Goal: Task Accomplishment & Management: Manage account settings

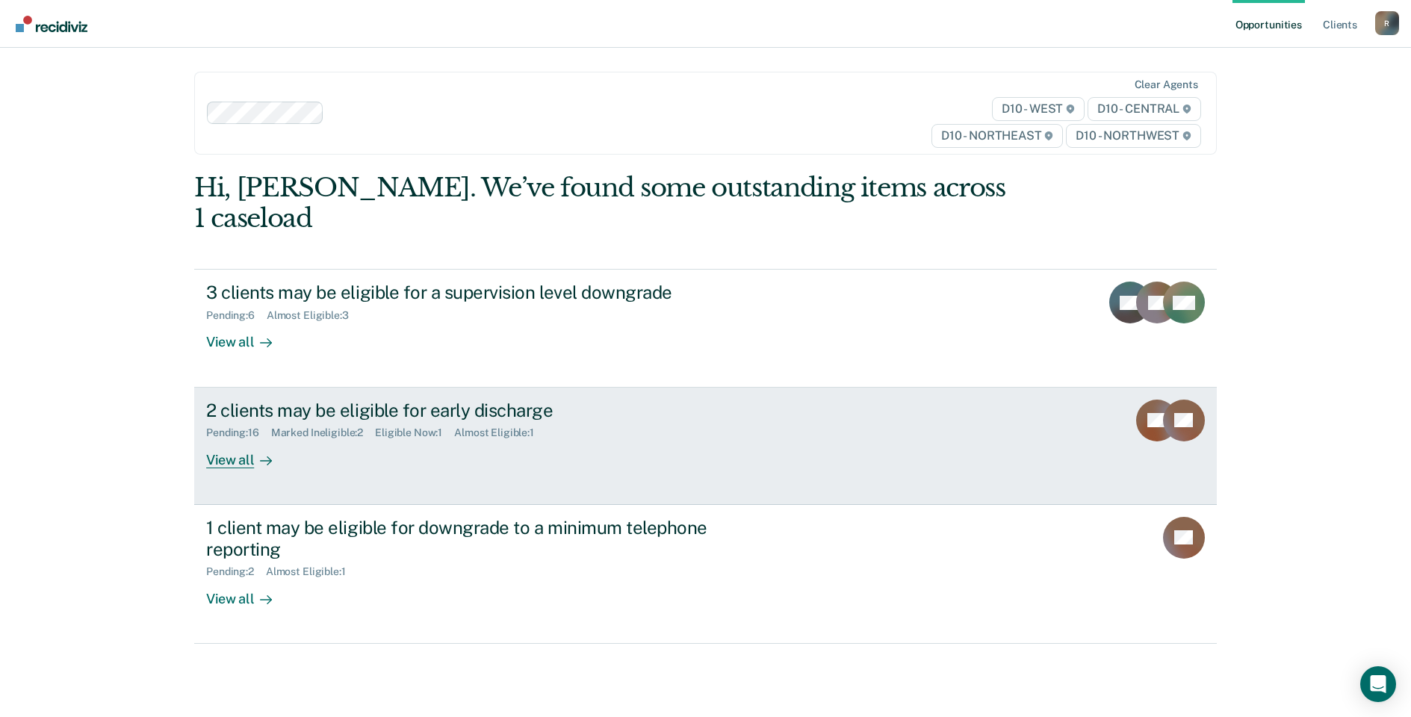
click at [399, 426] on div "Eligible Now : 1" at bounding box center [414, 432] width 79 height 13
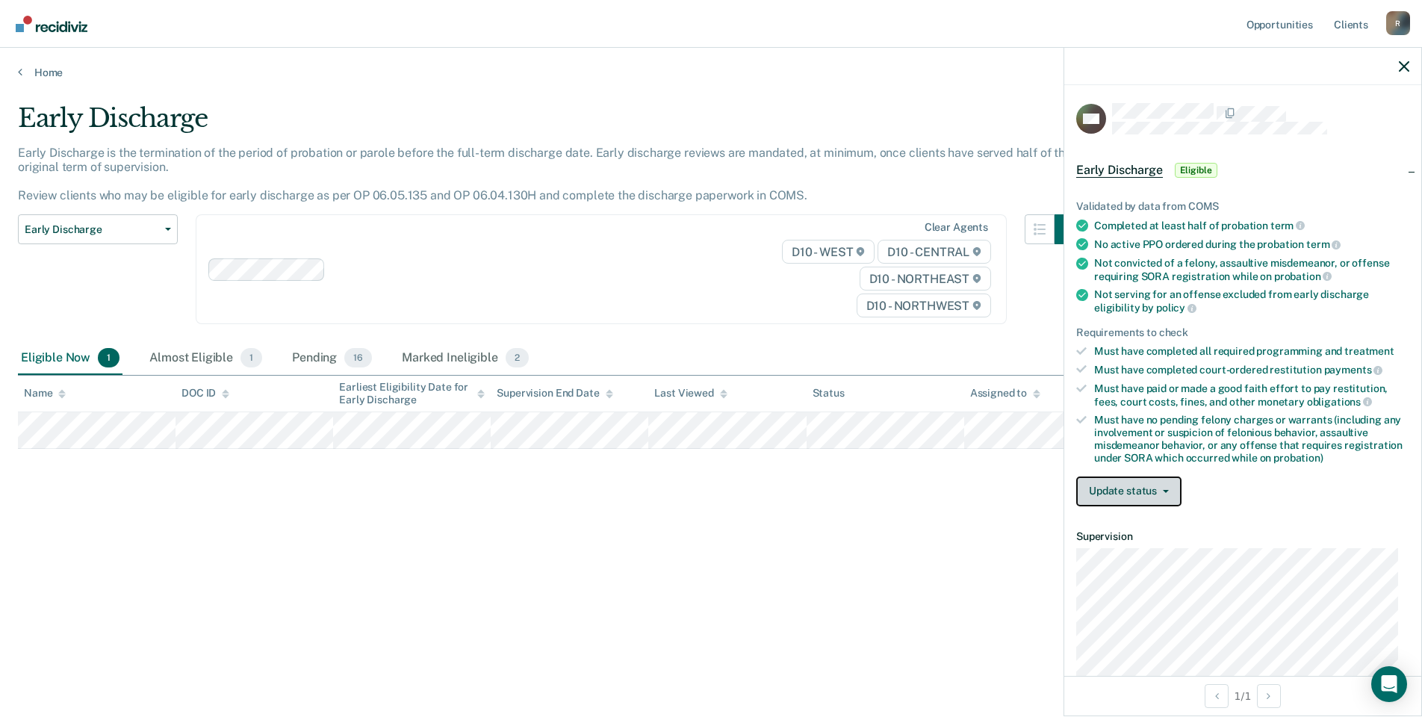
click at [1164, 501] on button "Update status" at bounding box center [1128, 491] width 105 height 30
click at [1166, 497] on button "Update status" at bounding box center [1128, 491] width 105 height 30
click at [1112, 164] on span "Early Discharge" at bounding box center [1119, 170] width 87 height 15
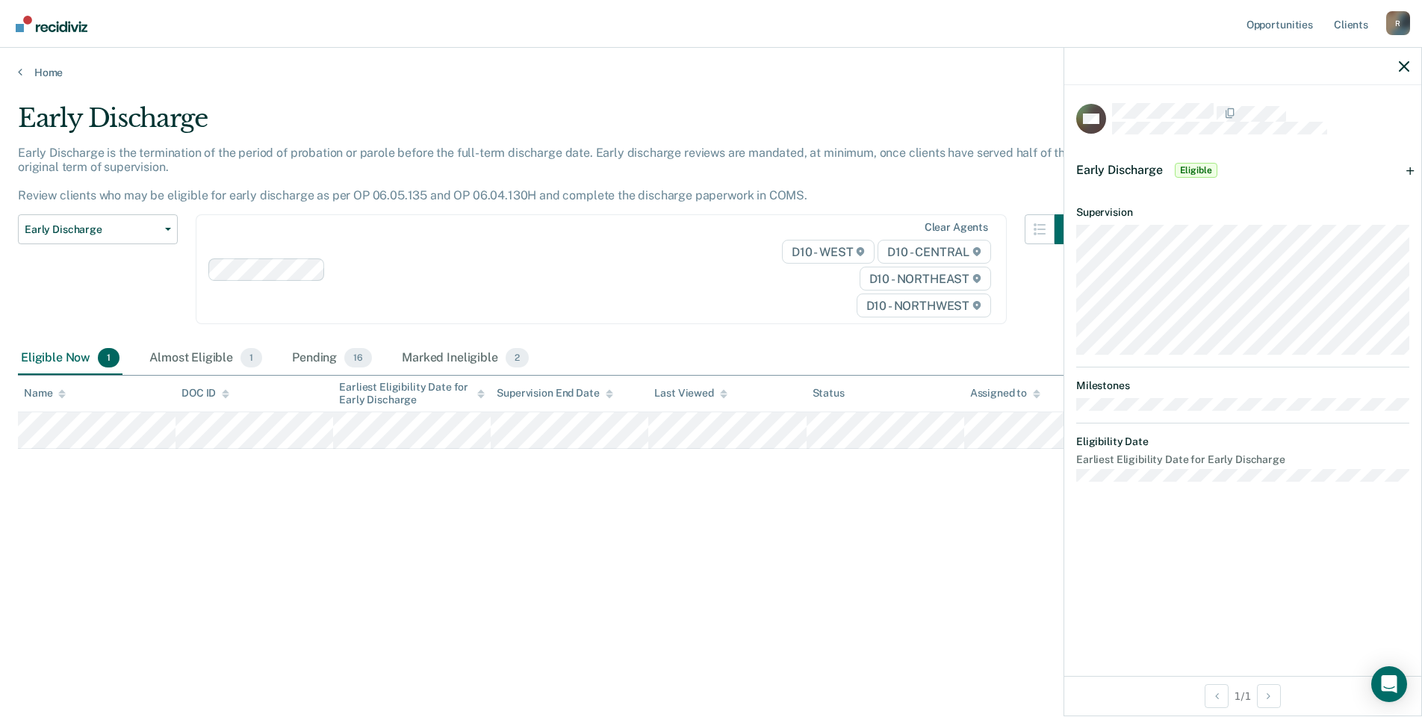
click at [1205, 168] on span "Eligible" at bounding box center [1196, 170] width 43 height 15
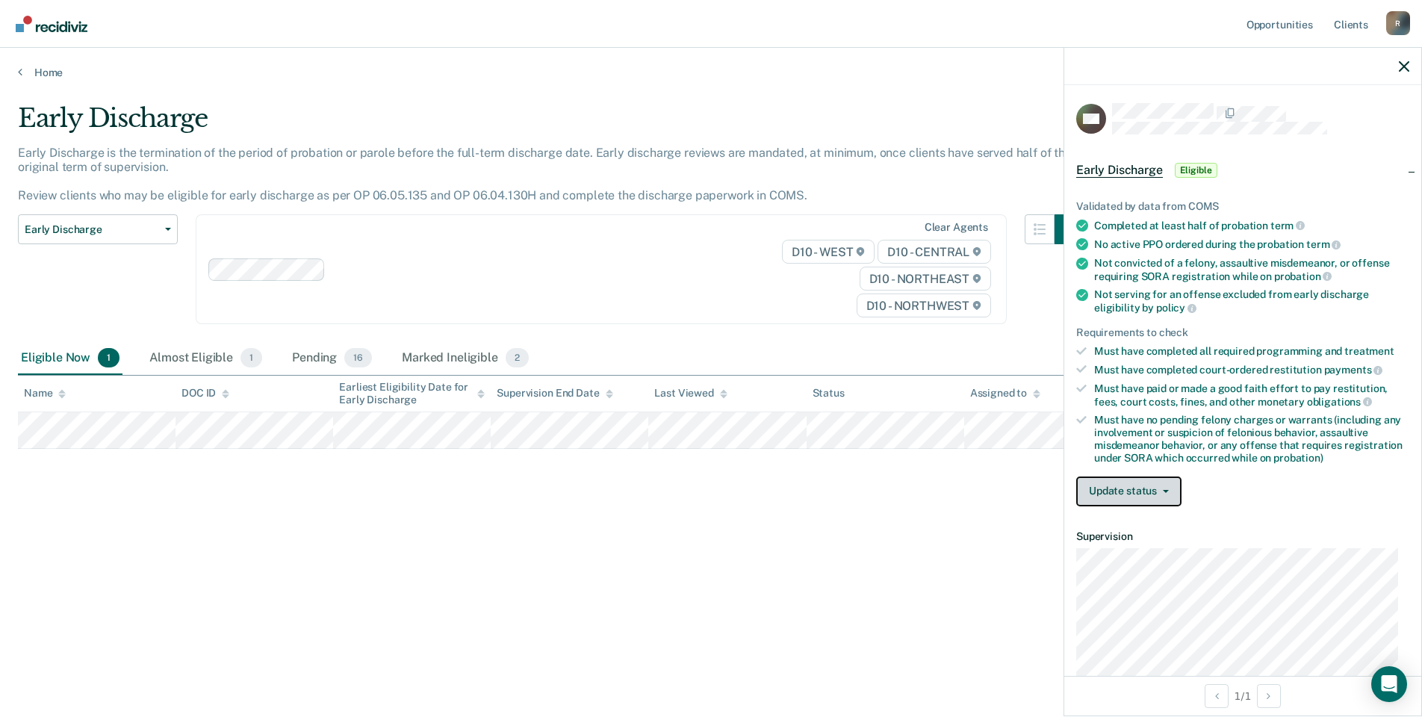
click at [1157, 485] on button "Update status" at bounding box center [1128, 491] width 105 height 30
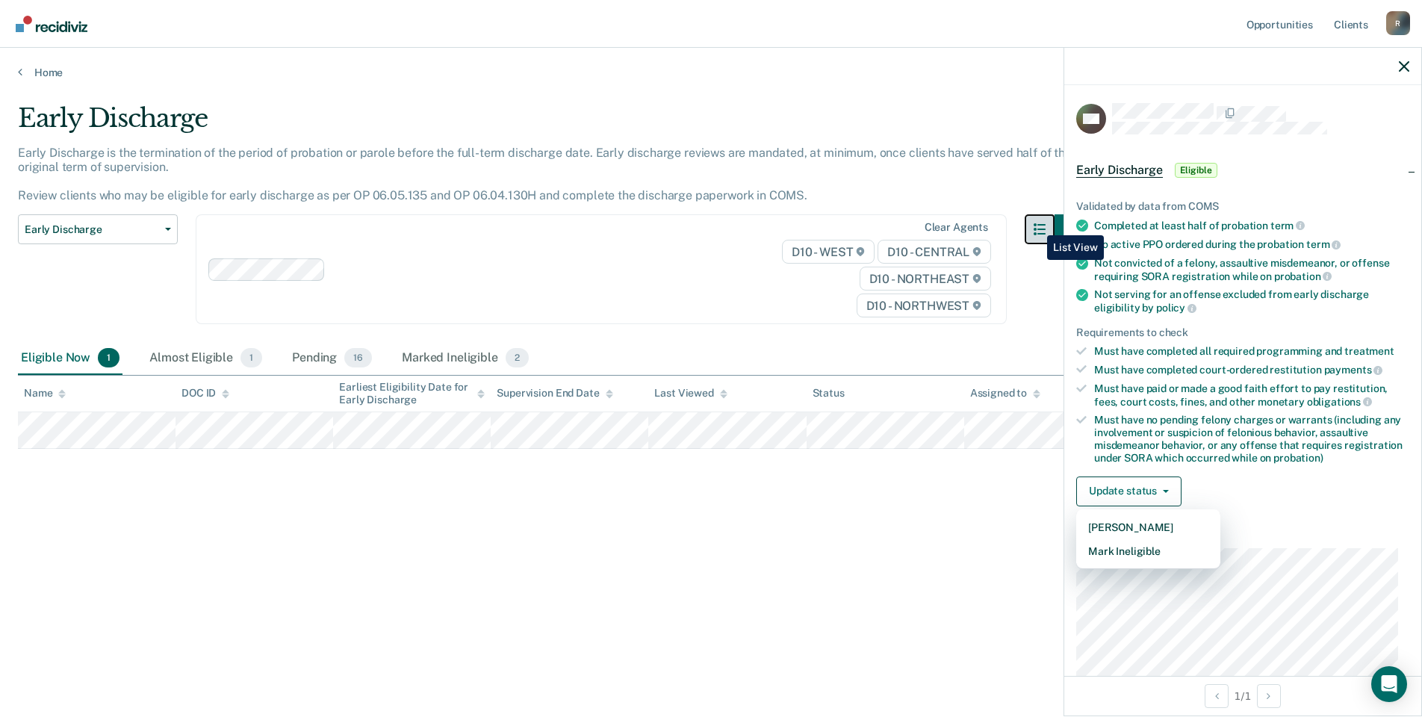
click at [1036, 226] on icon "button" at bounding box center [1040, 229] width 12 height 12
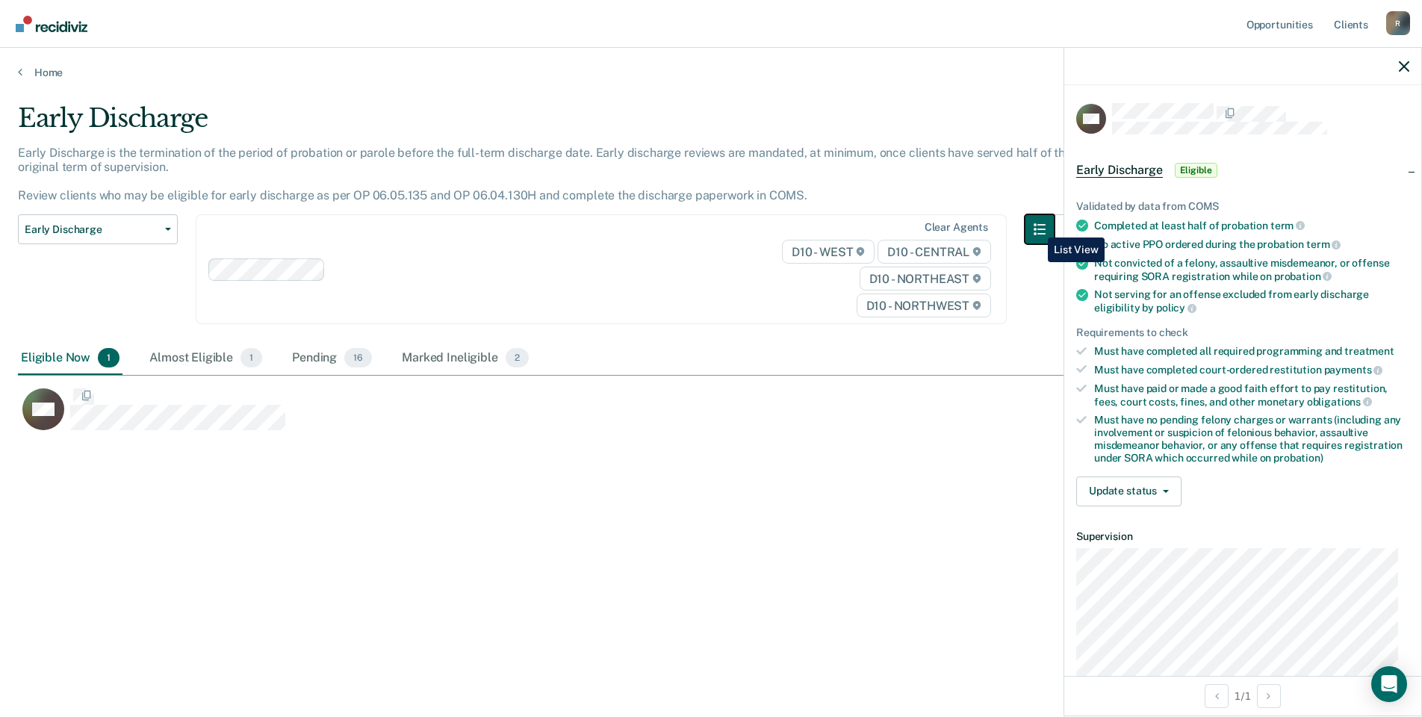
scroll to position [491, 1375]
click at [1037, 226] on icon "button" at bounding box center [1040, 229] width 12 height 12
click at [22, 73] on link "Home" at bounding box center [711, 72] width 1386 height 13
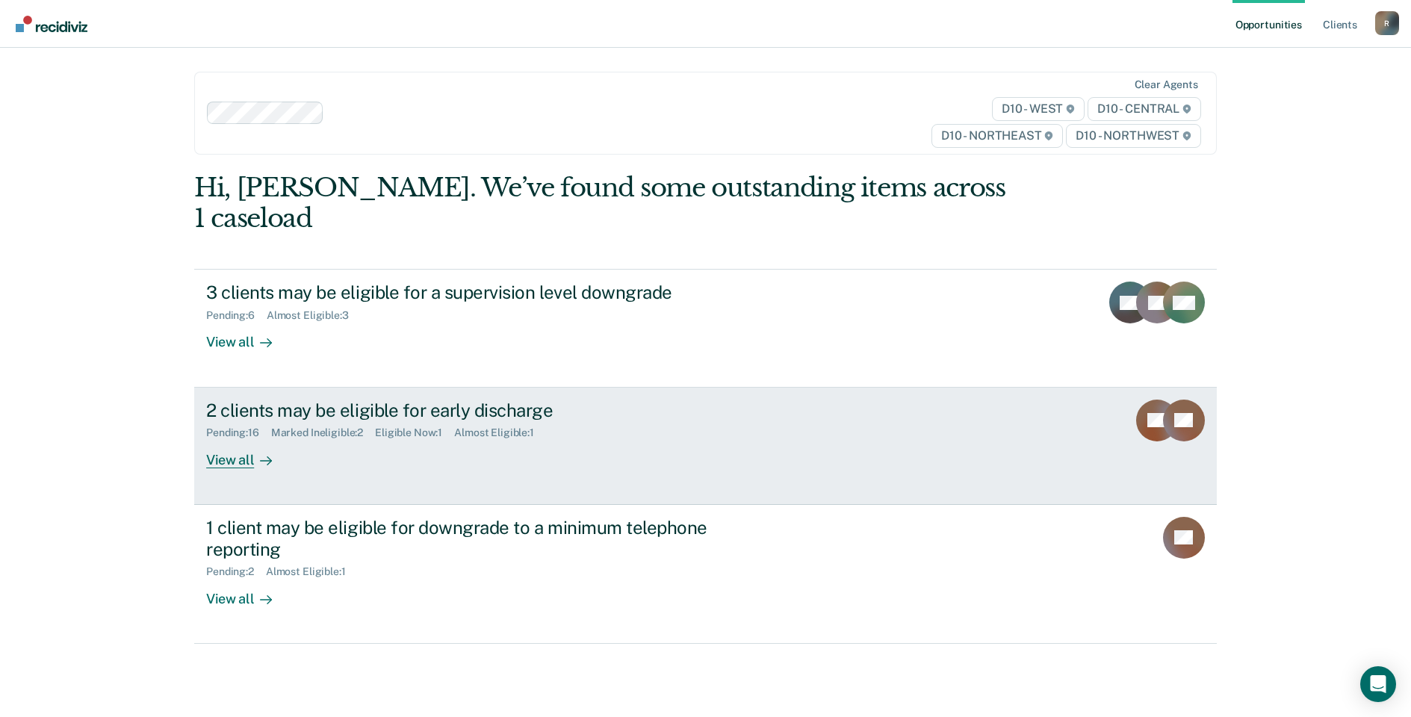
click at [225, 439] on div "View all" at bounding box center [248, 453] width 84 height 29
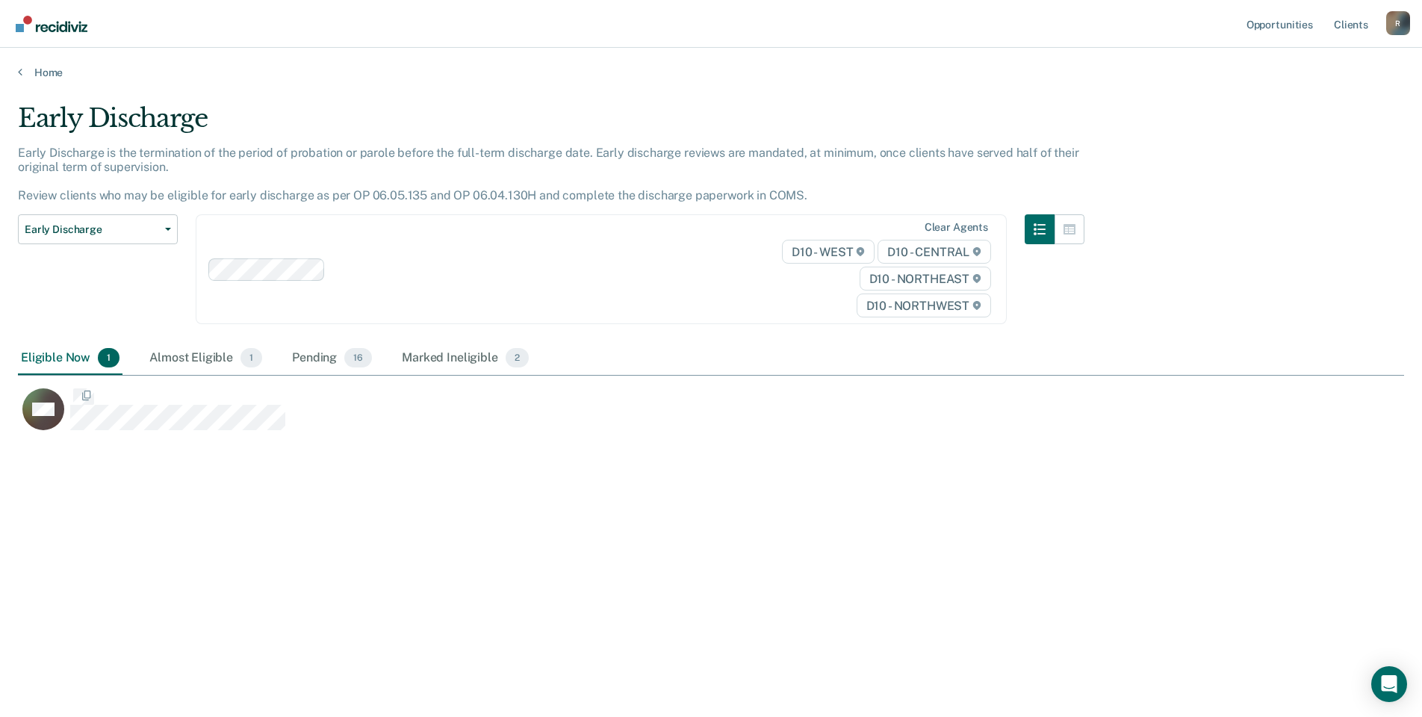
scroll to position [491, 1375]
click at [93, 361] on div "Eligible Now 1" at bounding box center [70, 358] width 105 height 33
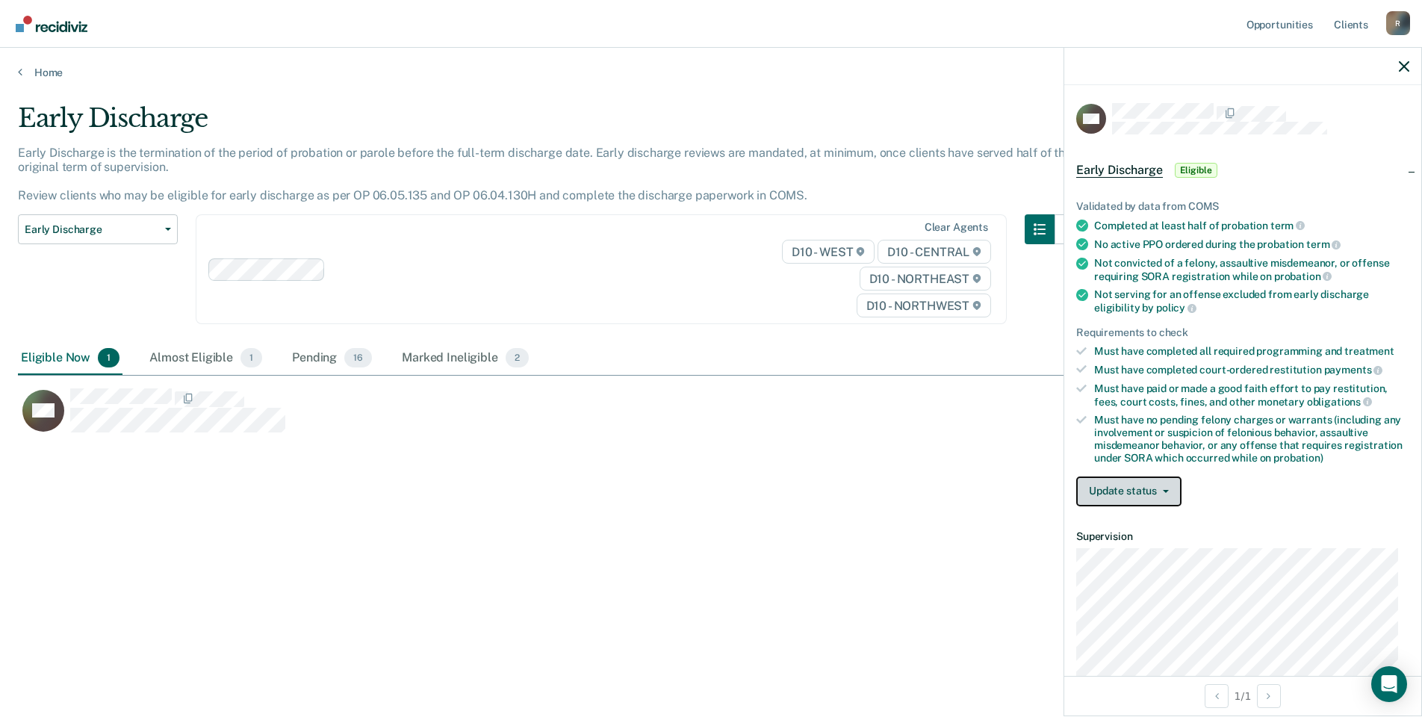
click at [1167, 486] on button "Update status" at bounding box center [1128, 491] width 105 height 30
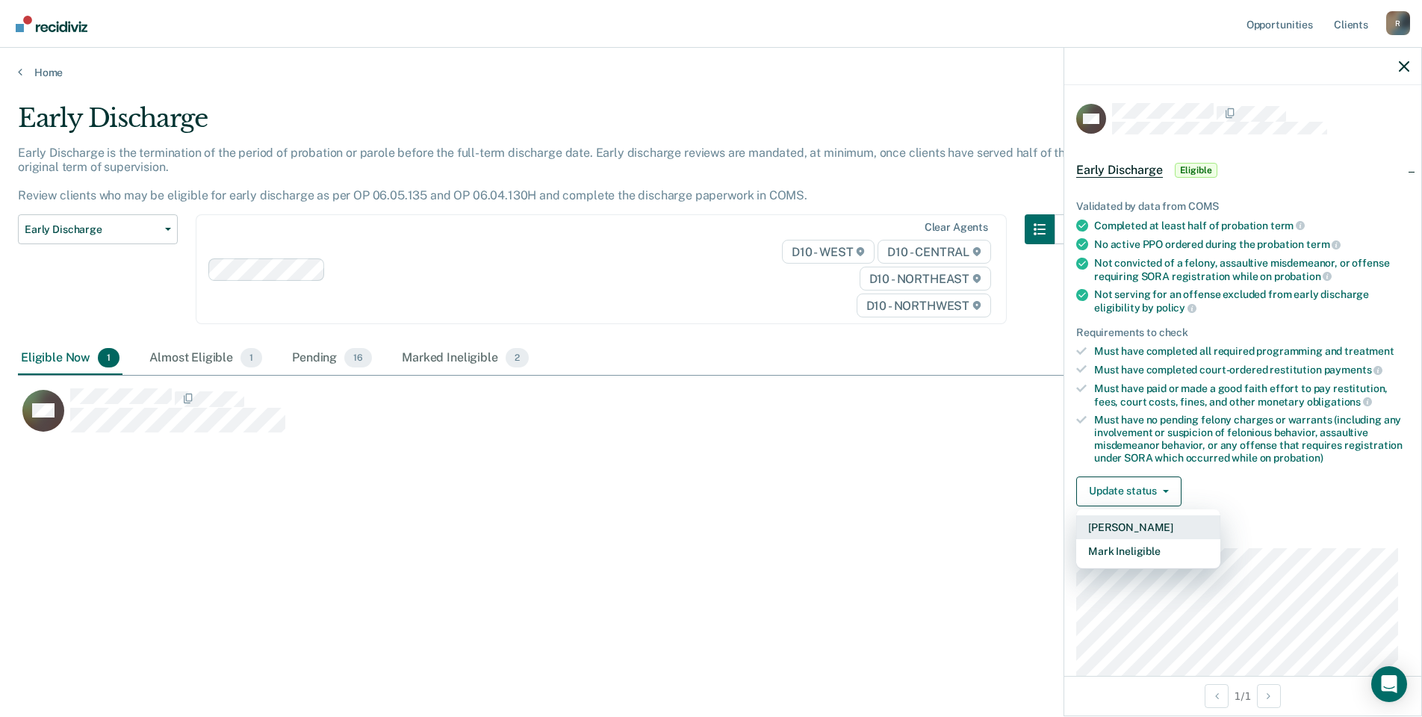
click at [1155, 524] on button "[PERSON_NAME]" at bounding box center [1148, 527] width 144 height 24
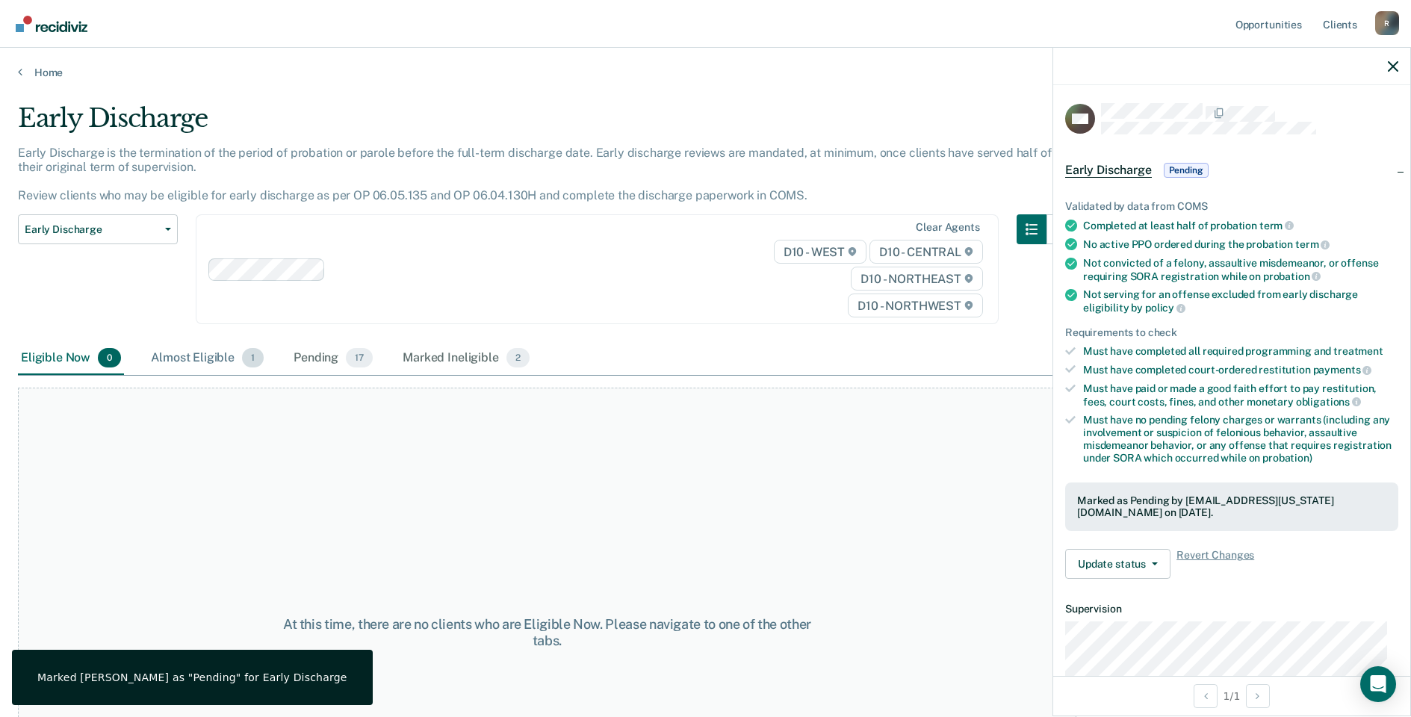
click at [209, 358] on div "Almost Eligible 1" at bounding box center [207, 358] width 119 height 33
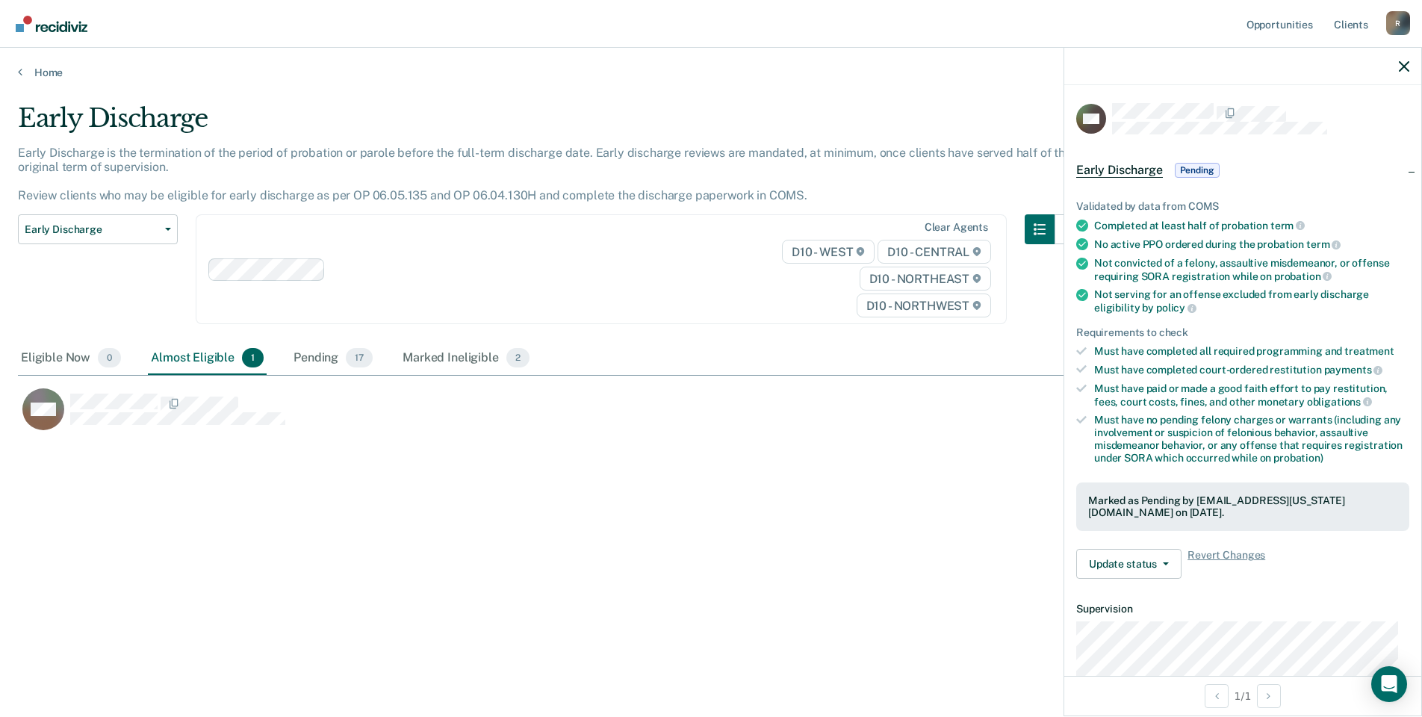
click at [1202, 169] on span "Pending" at bounding box center [1197, 170] width 45 height 15
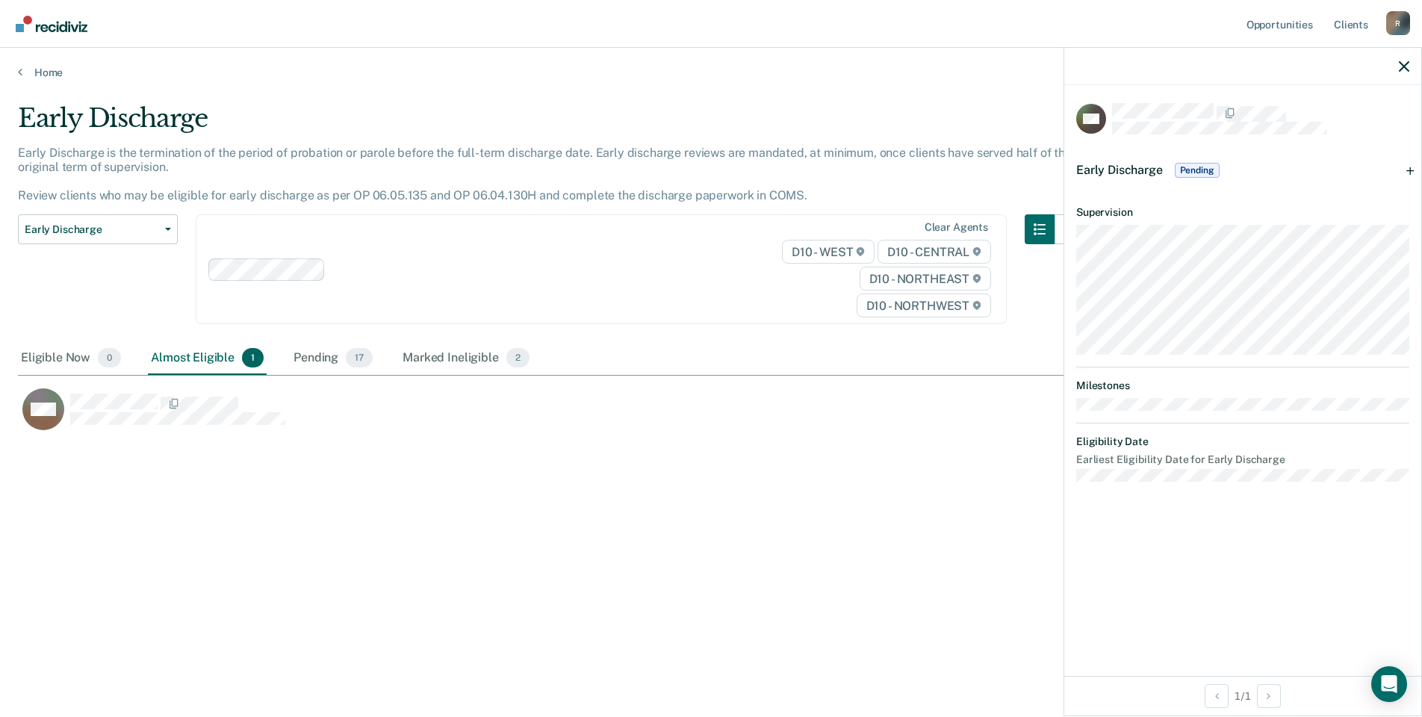
click at [1202, 169] on span "Pending" at bounding box center [1197, 170] width 45 height 15
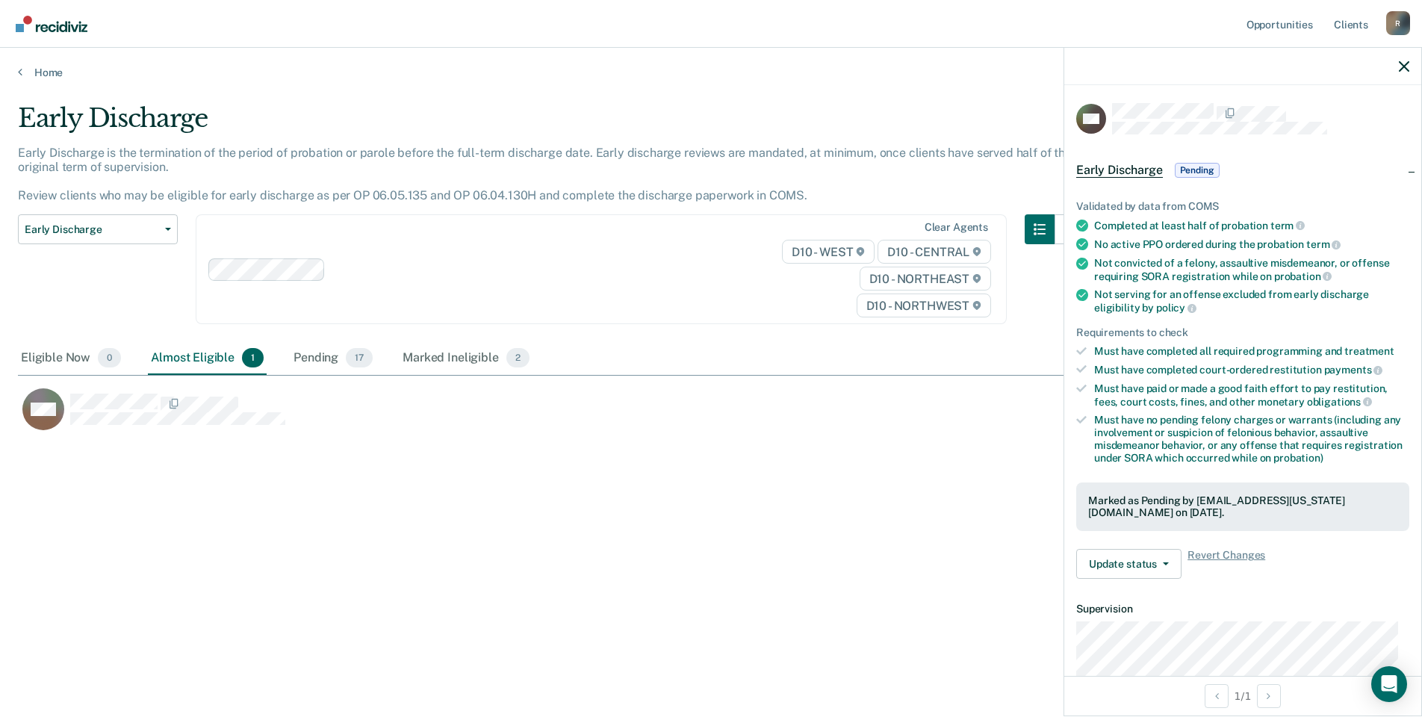
click at [48, 65] on div "Home" at bounding box center [711, 63] width 1422 height 31
click at [44, 78] on link "Home" at bounding box center [711, 72] width 1386 height 13
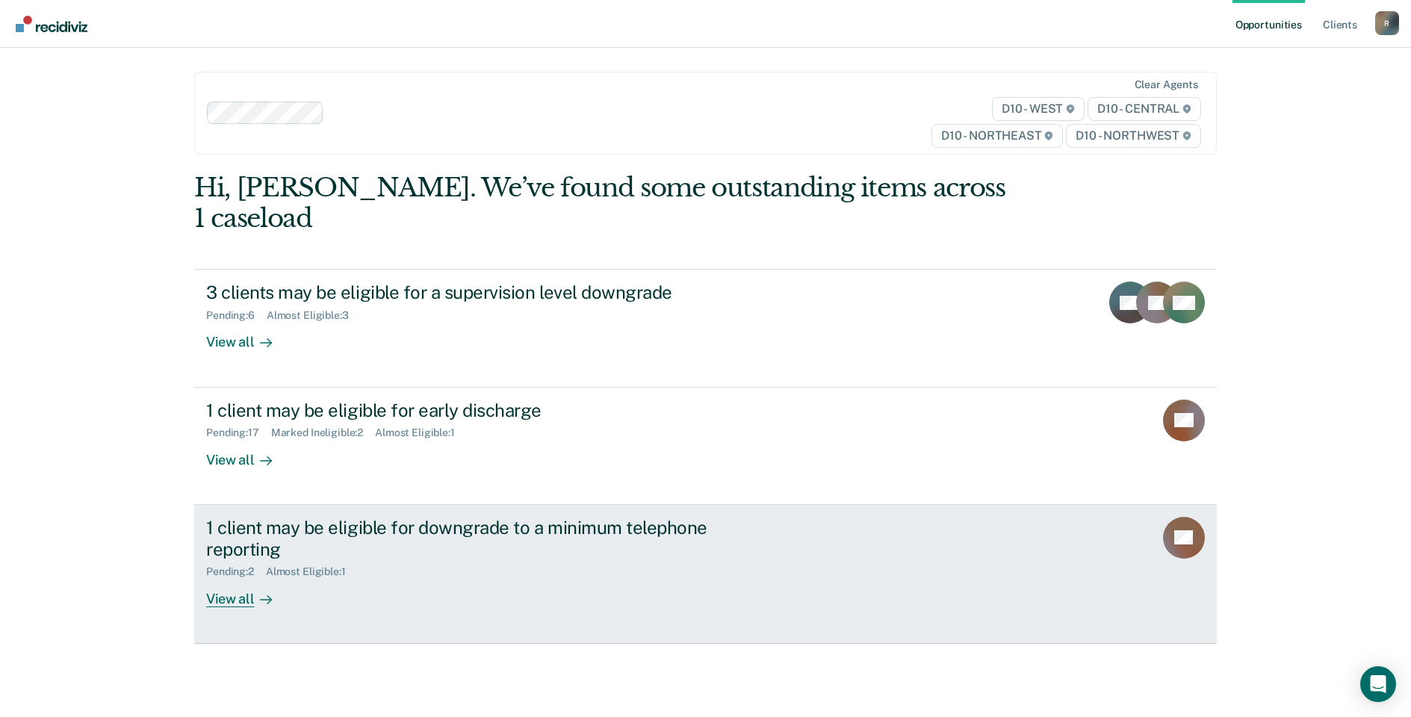
click at [244, 578] on div "View all" at bounding box center [248, 592] width 84 height 29
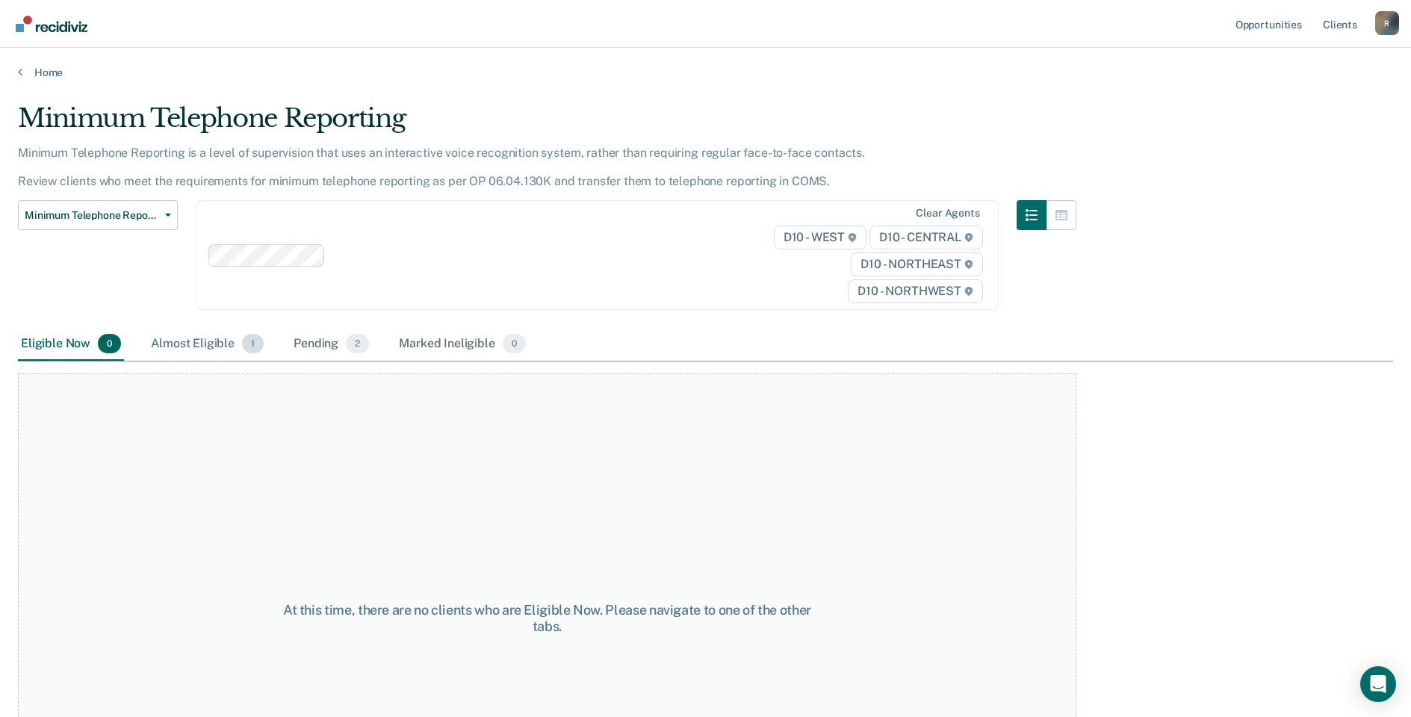
click at [222, 345] on div "Almost Eligible 1" at bounding box center [207, 344] width 119 height 33
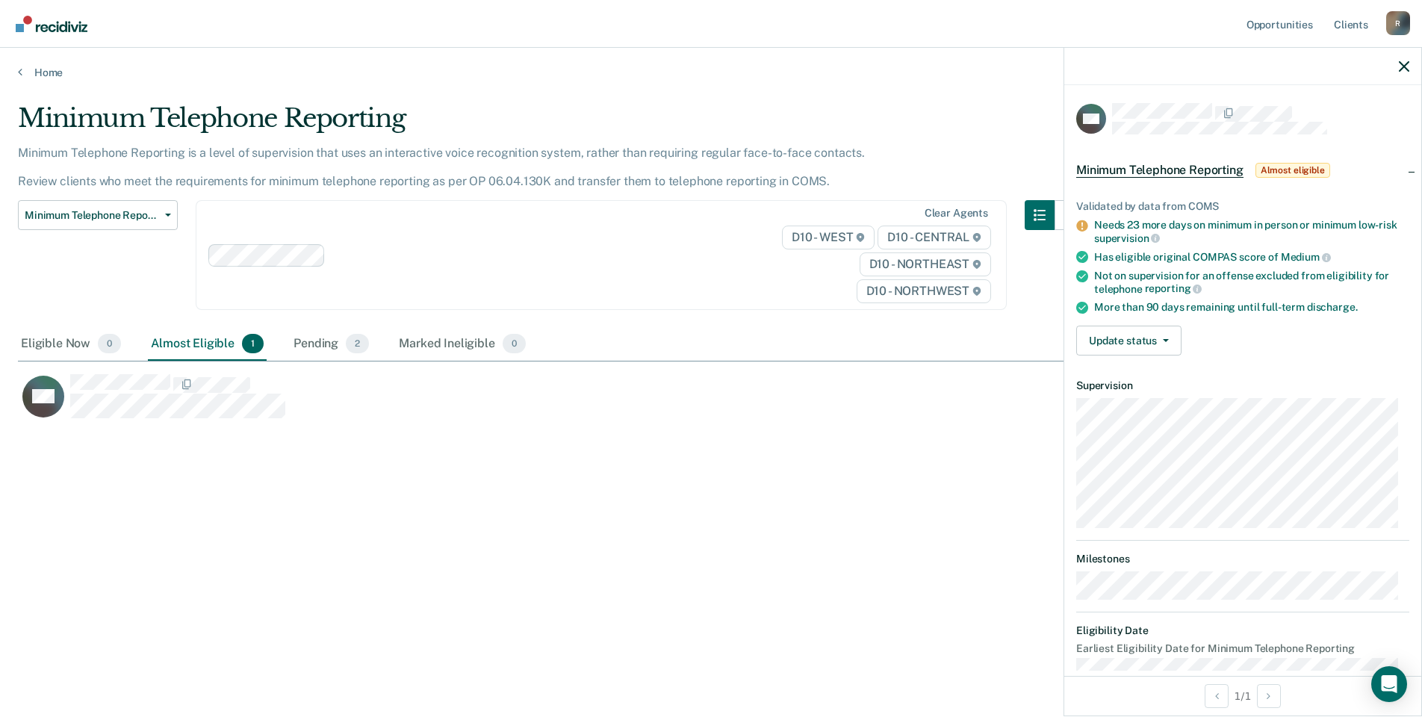
scroll to position [491, 1375]
click at [1157, 339] on span "button" at bounding box center [1163, 340] width 12 height 3
click at [1168, 376] on button "[PERSON_NAME]" at bounding box center [1148, 376] width 144 height 24
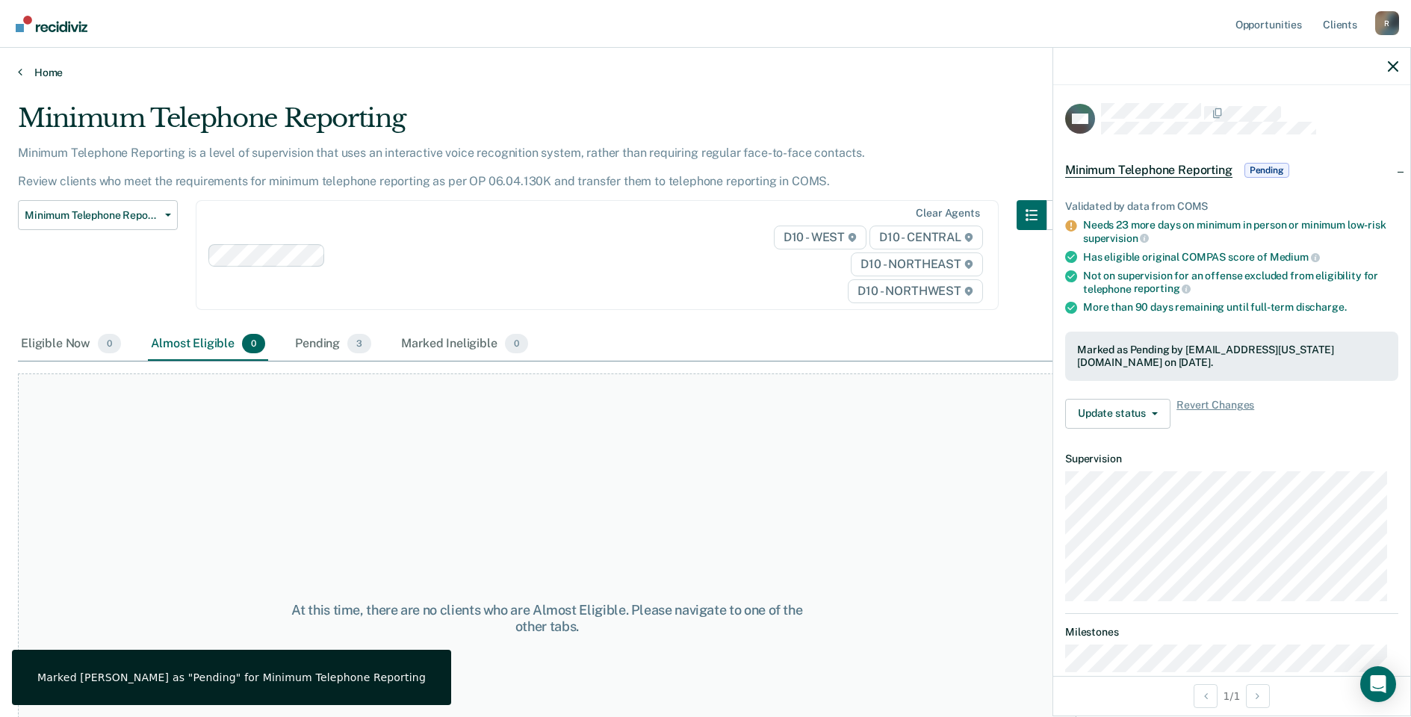
click at [42, 74] on link "Home" at bounding box center [705, 72] width 1375 height 13
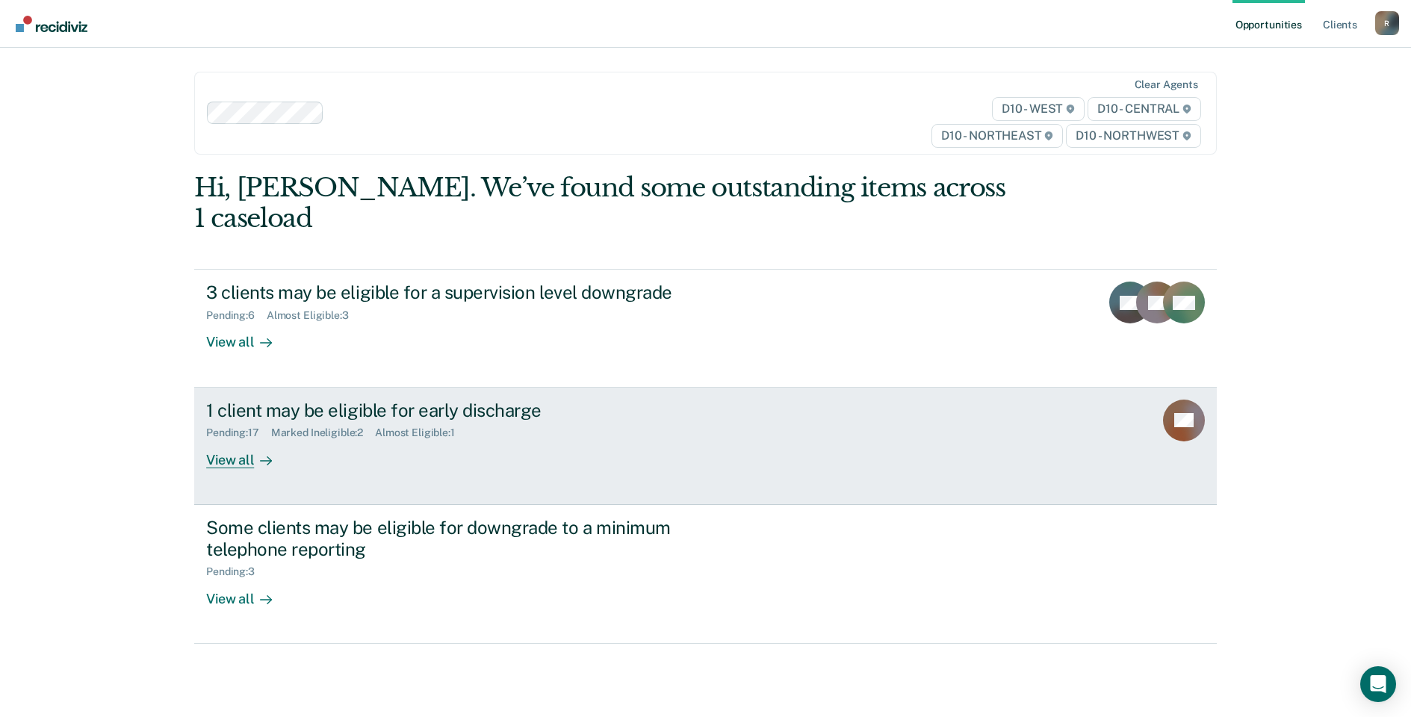
click at [418, 426] on div "Almost Eligible : 1" at bounding box center [421, 432] width 92 height 13
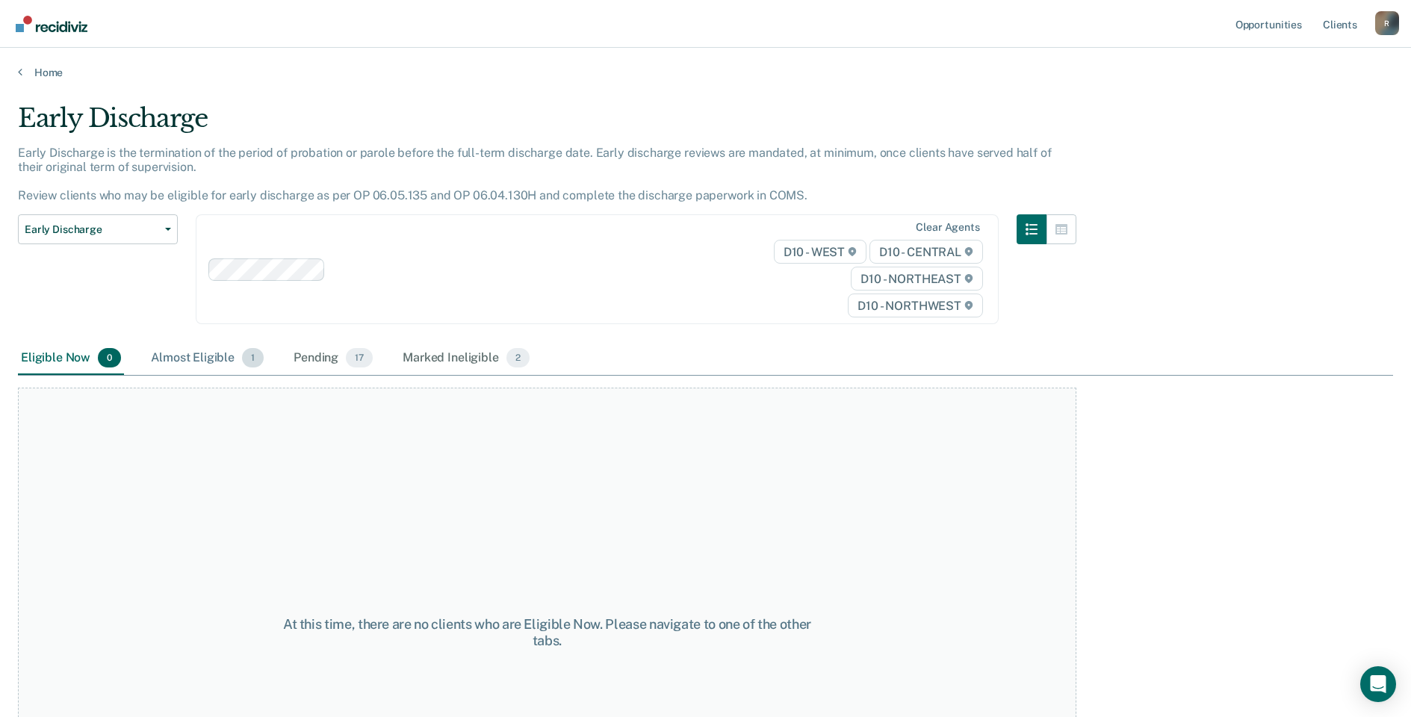
click at [223, 356] on div "Almost Eligible 1" at bounding box center [207, 358] width 119 height 33
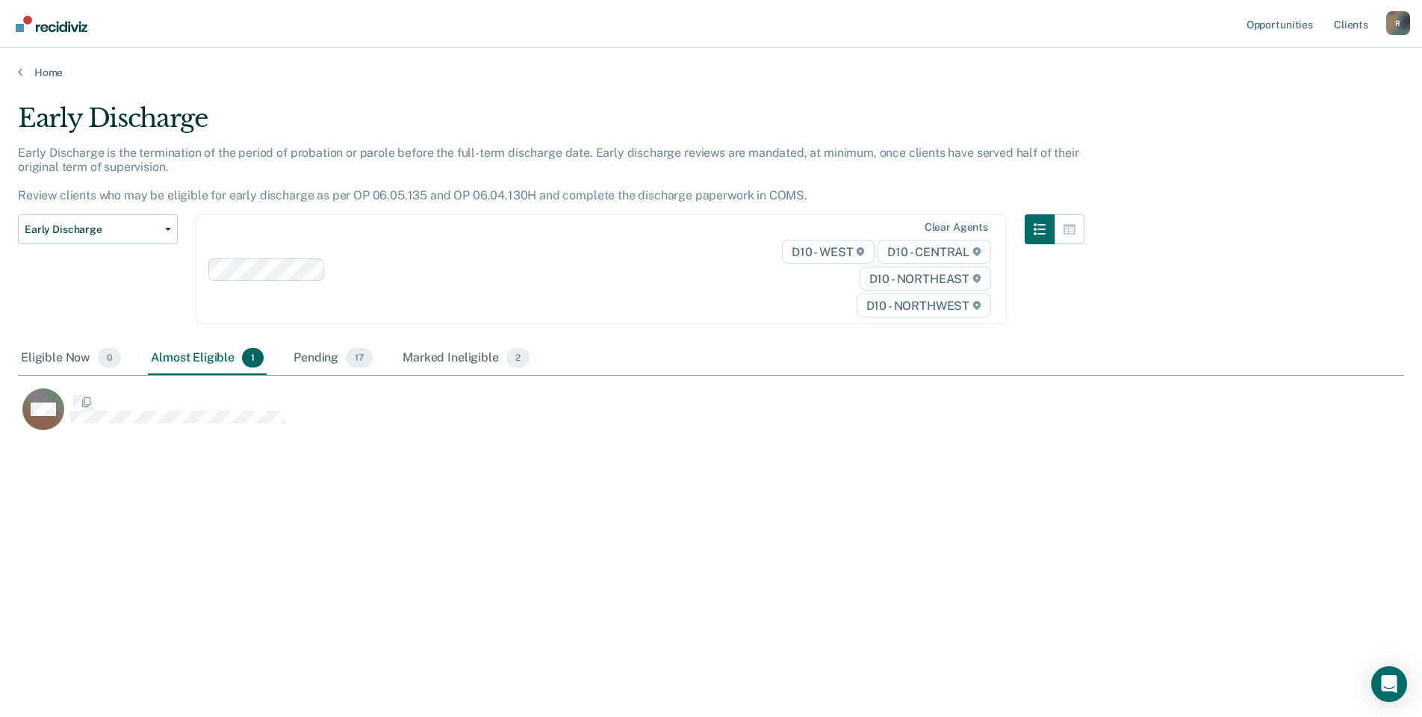
scroll to position [491, 1375]
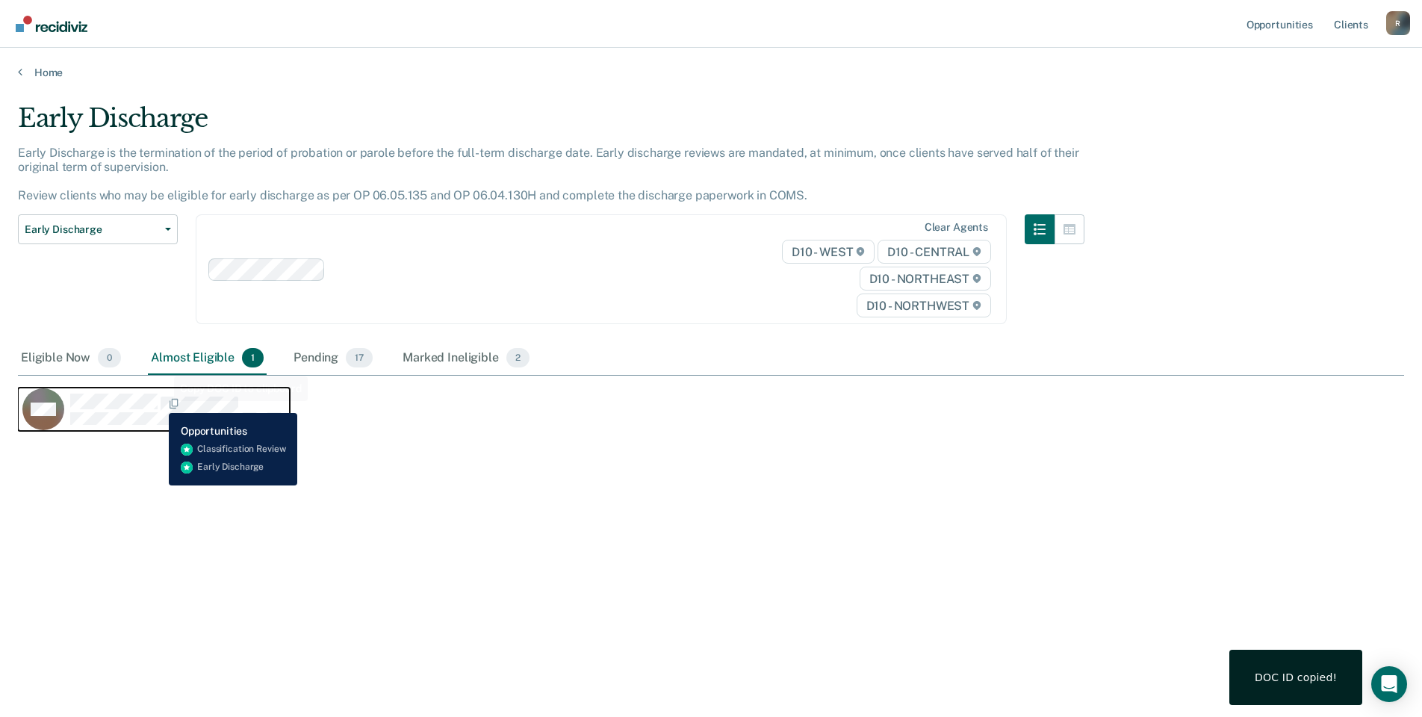
click at [158, 402] on span "CaseloadOpportunityCell-0833037" at bounding box center [159, 405] width 3 height 16
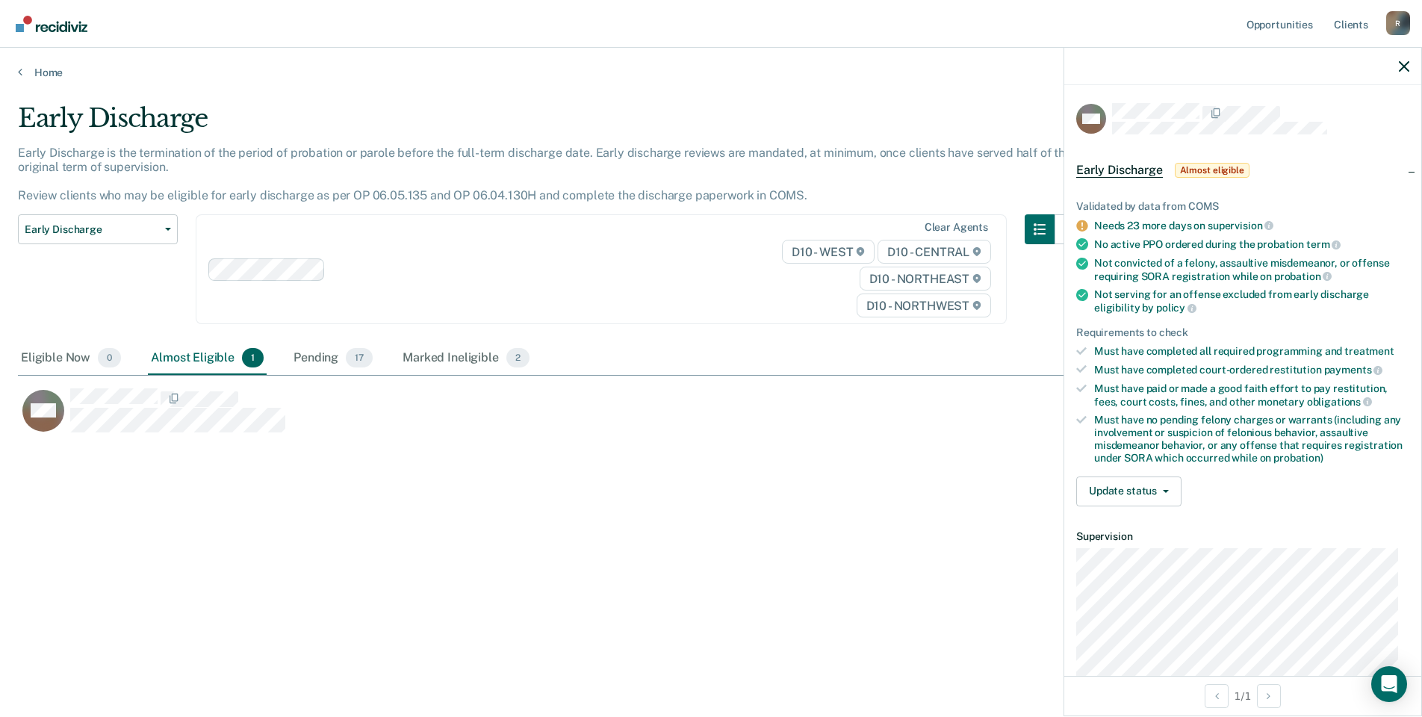
click at [179, 355] on div "Almost Eligible 1" at bounding box center [207, 358] width 119 height 33
click at [1160, 490] on span "button" at bounding box center [1163, 491] width 12 height 3
click at [1131, 528] on button "[PERSON_NAME]" at bounding box center [1148, 527] width 144 height 24
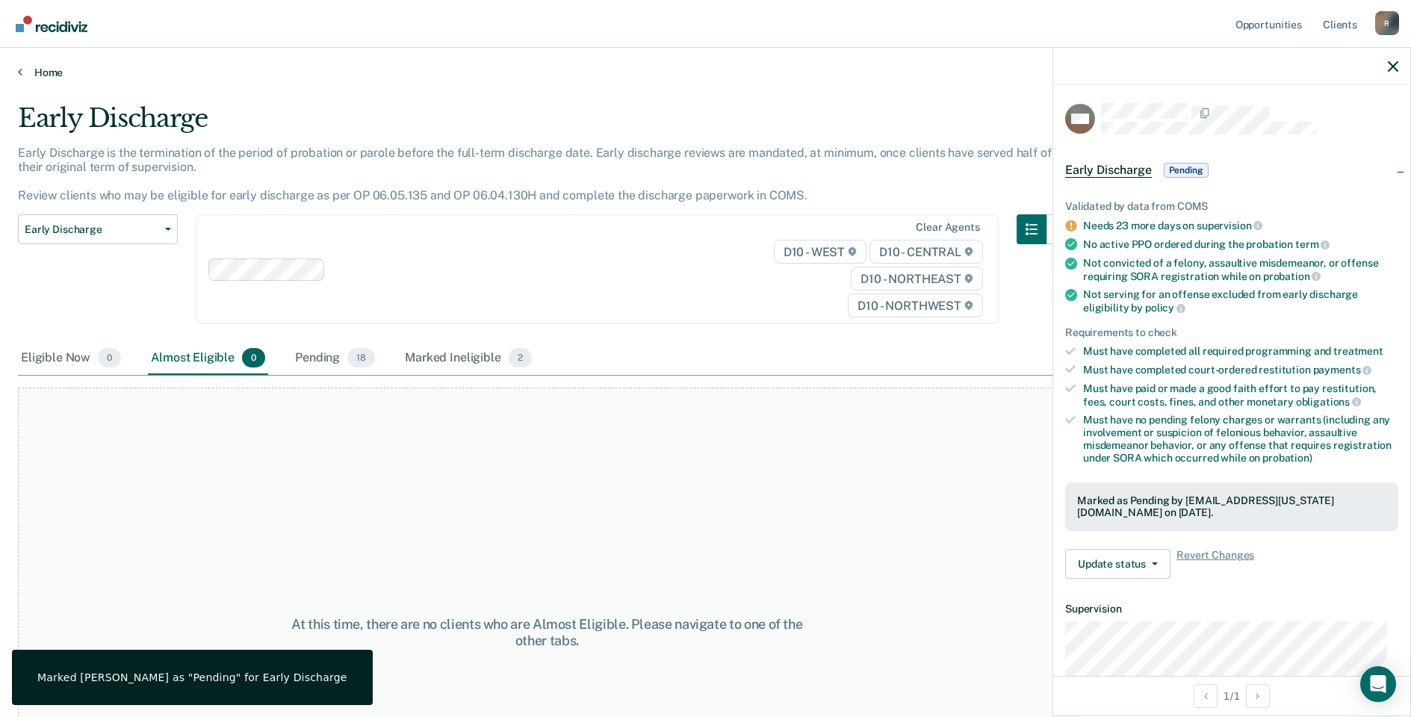
click at [40, 69] on link "Home" at bounding box center [705, 72] width 1375 height 13
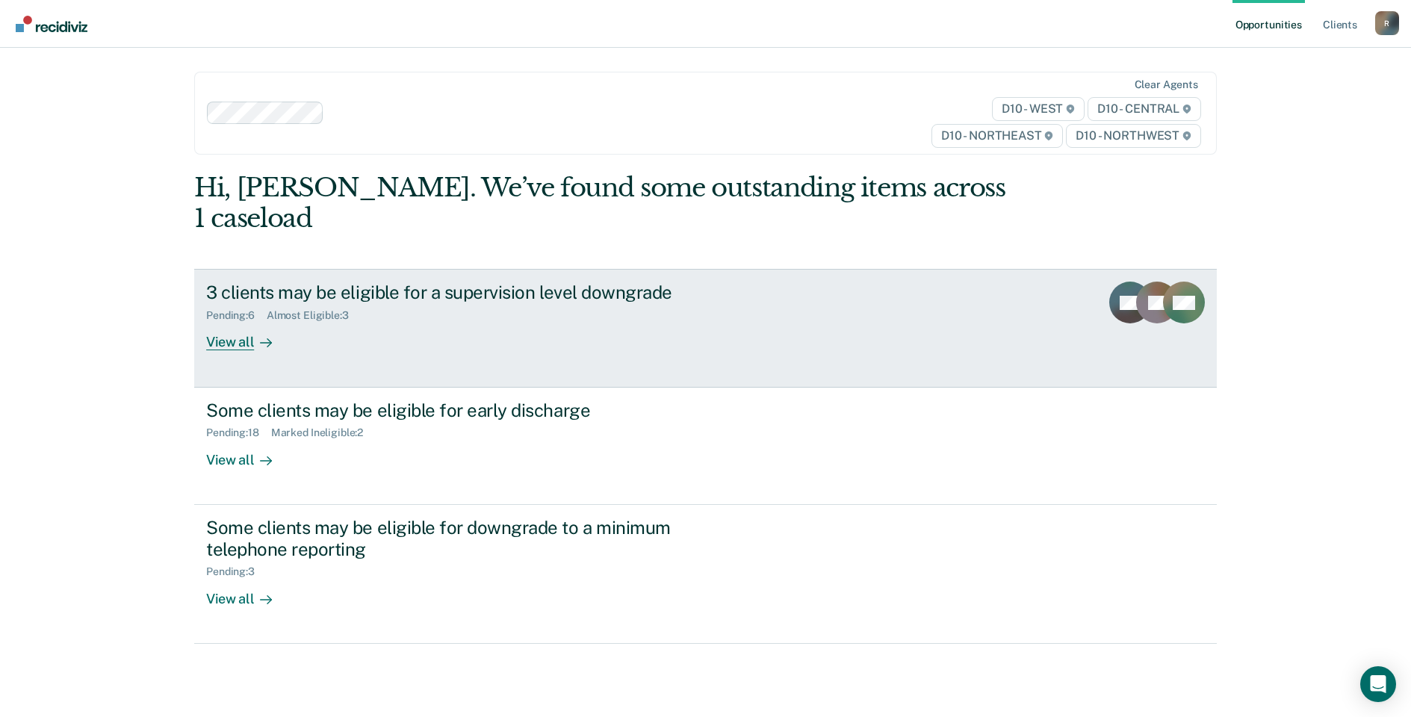
click at [322, 309] on div "Almost Eligible : 3" at bounding box center [314, 315] width 94 height 13
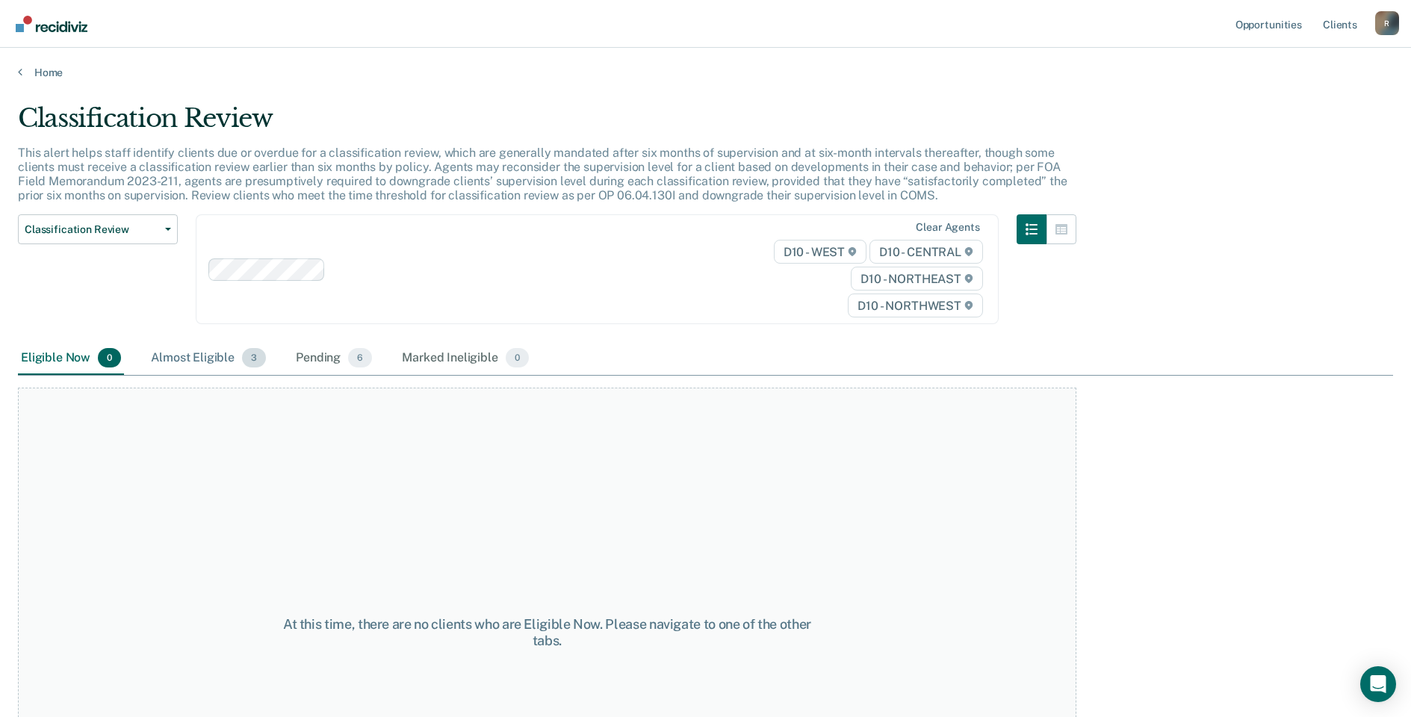
click at [196, 352] on div "Almost Eligible 3" at bounding box center [208, 358] width 121 height 33
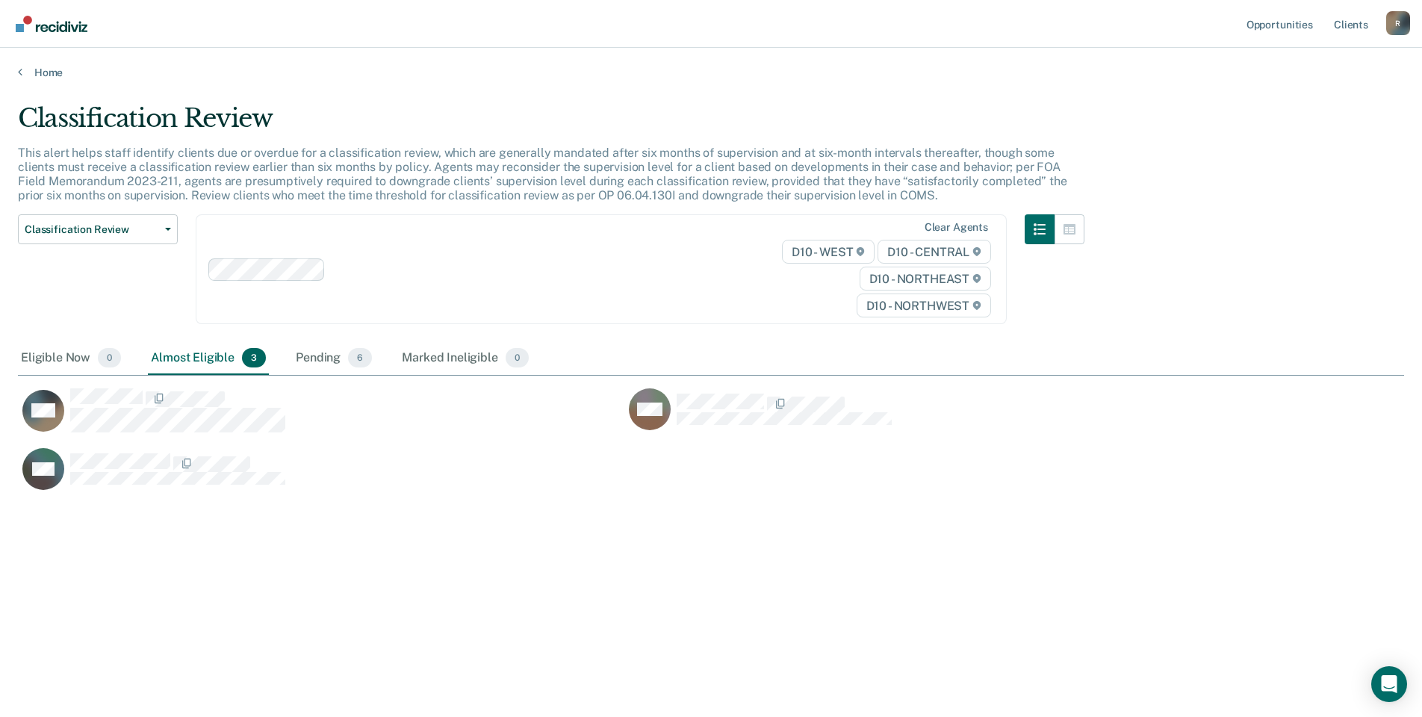
scroll to position [491, 1375]
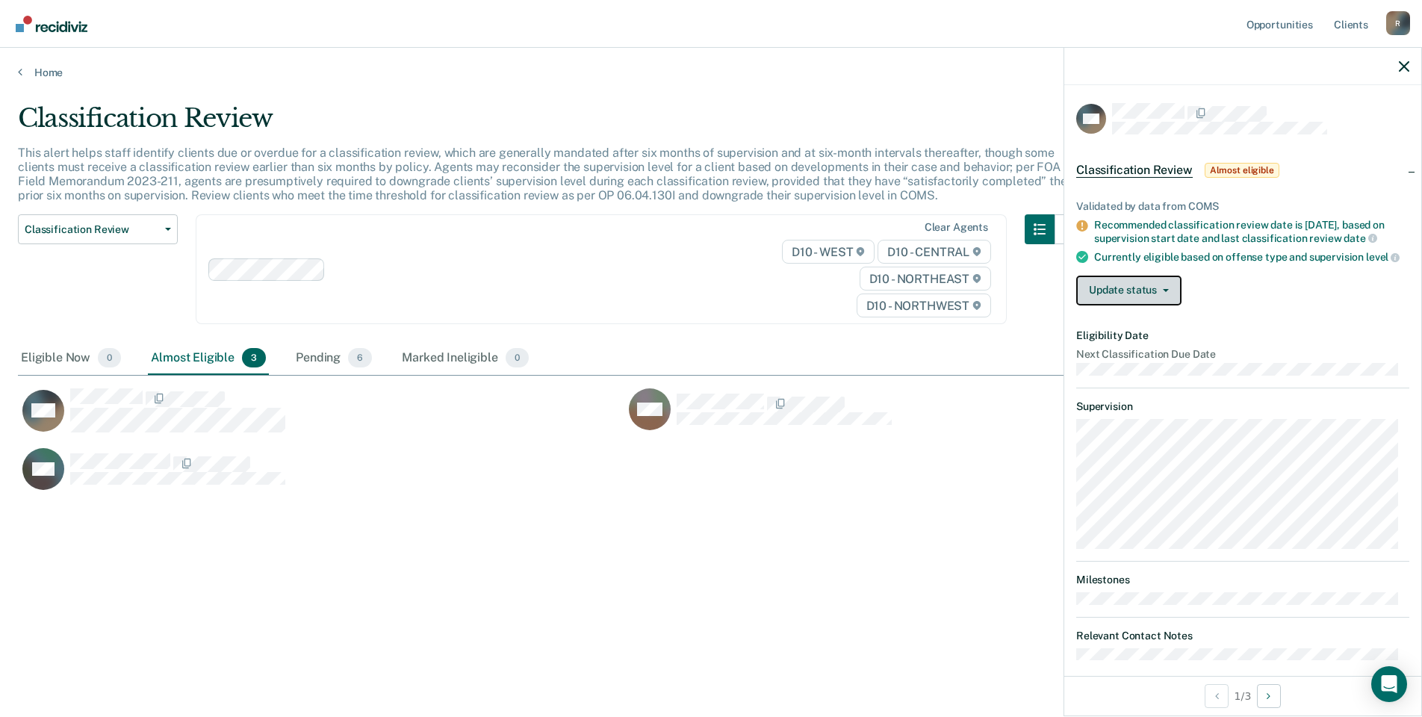
click at [1161, 297] on button "Update status" at bounding box center [1128, 291] width 105 height 30
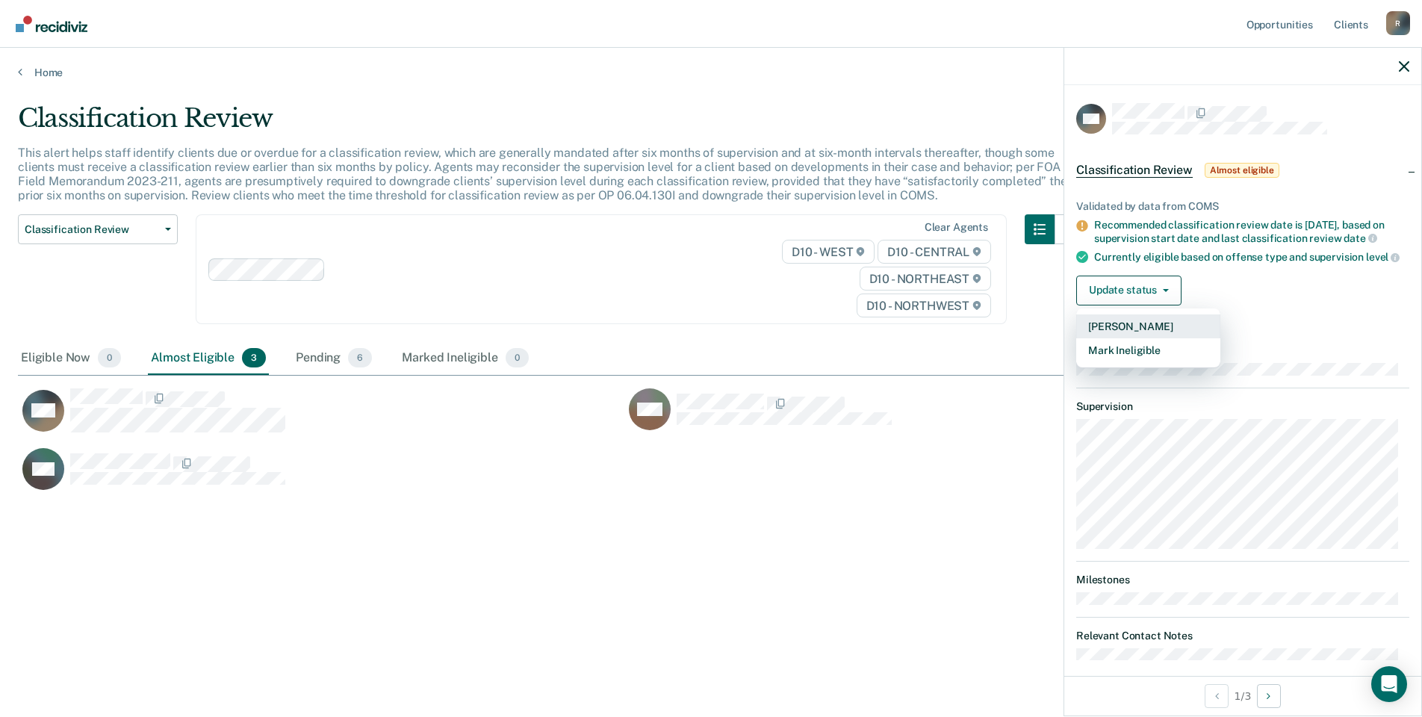
click at [1124, 335] on button "[PERSON_NAME]" at bounding box center [1148, 326] width 144 height 24
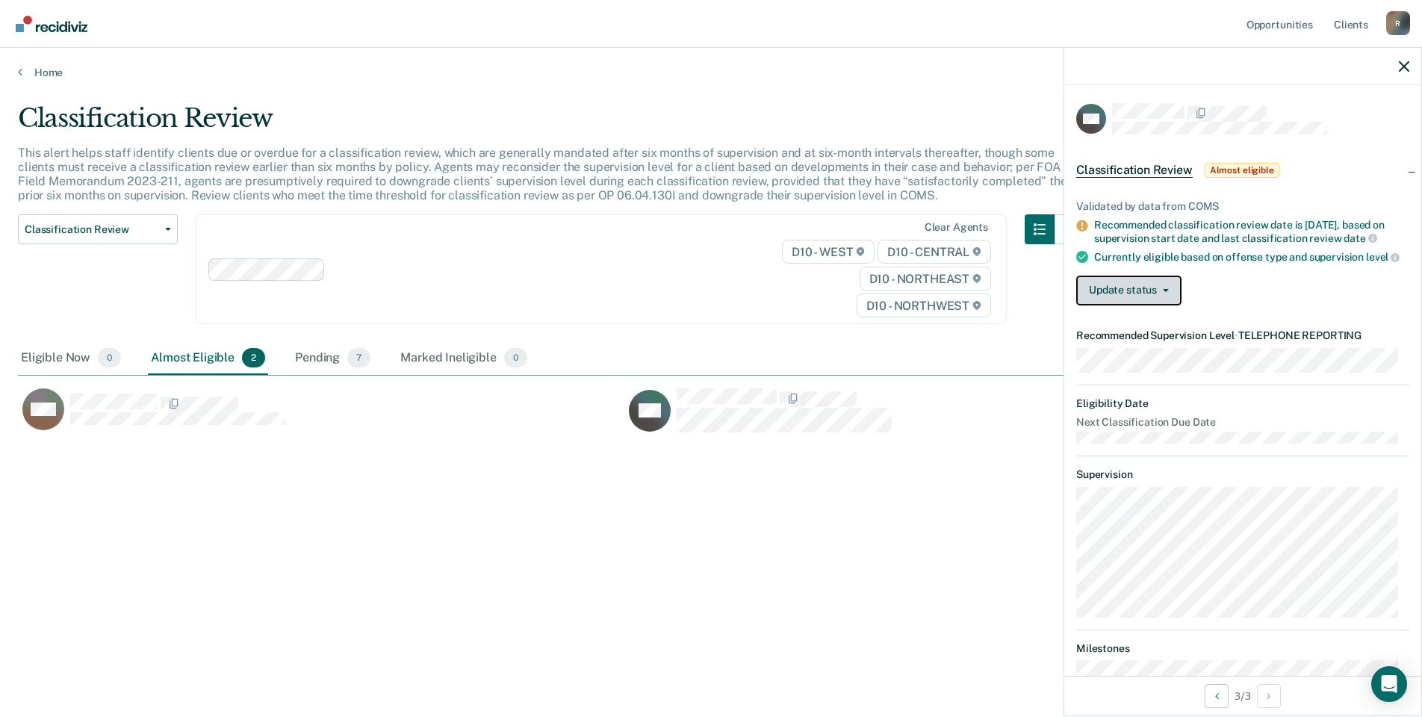
click at [1153, 303] on button "Update status" at bounding box center [1128, 291] width 105 height 30
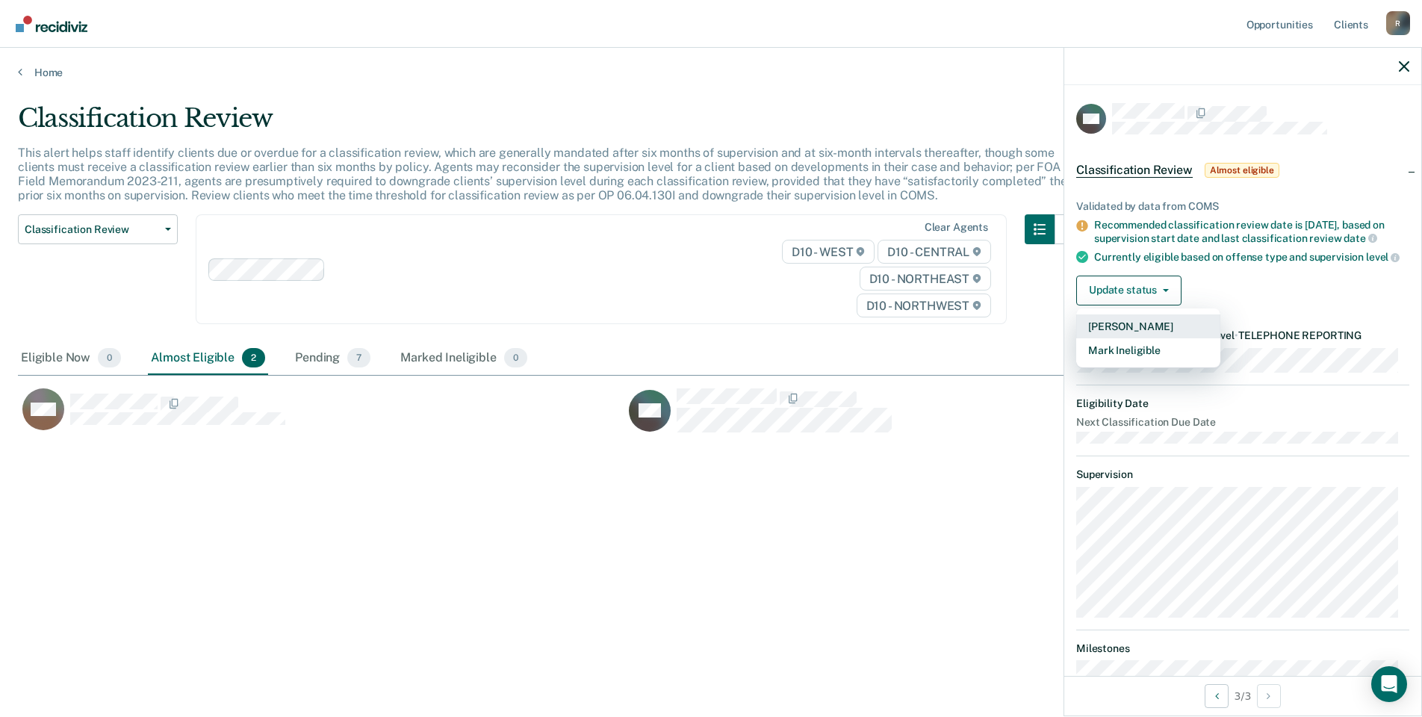
click at [1125, 338] on button "[PERSON_NAME]" at bounding box center [1148, 326] width 144 height 24
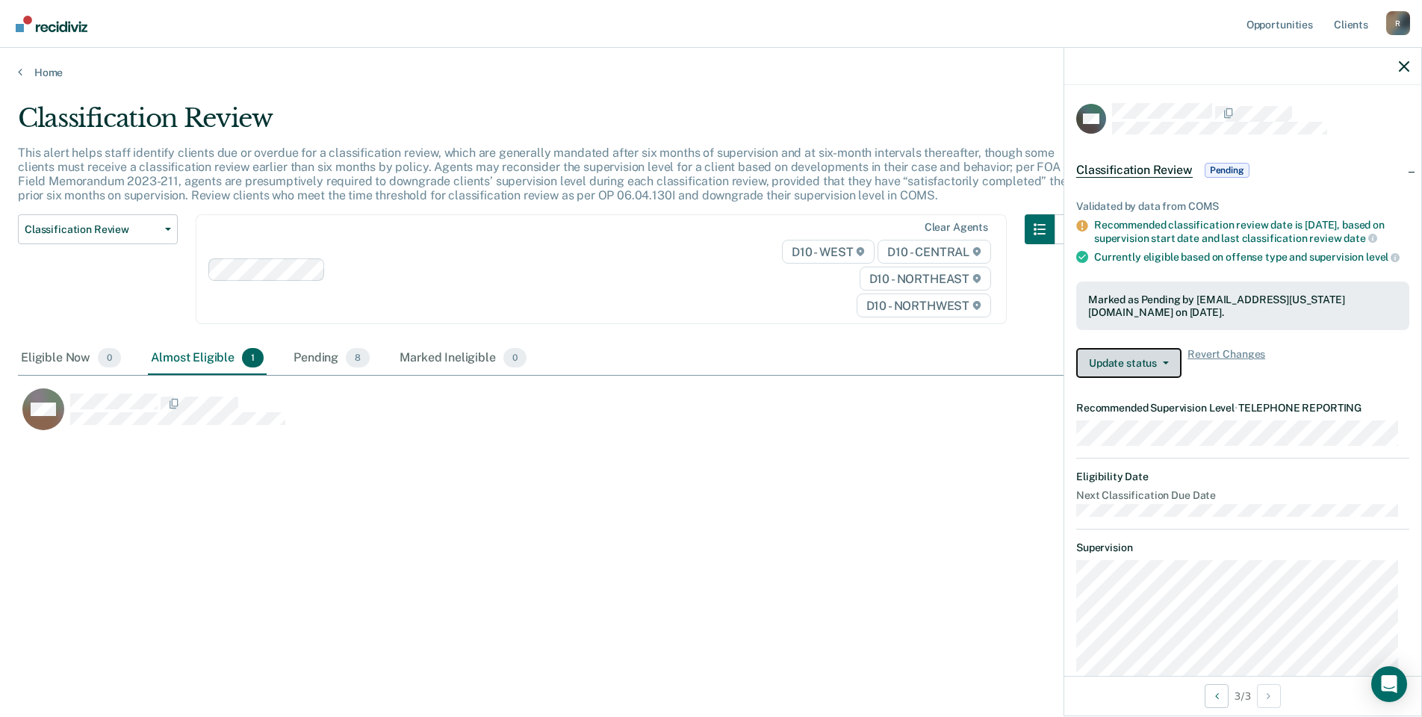
click at [1148, 373] on button "Update status" at bounding box center [1128, 363] width 105 height 30
click at [873, 506] on div "Classification Review This alert helps staff identify clients due or overdue fo…" at bounding box center [711, 354] width 1386 height 502
click at [31, 66] on link "Home" at bounding box center [711, 72] width 1386 height 13
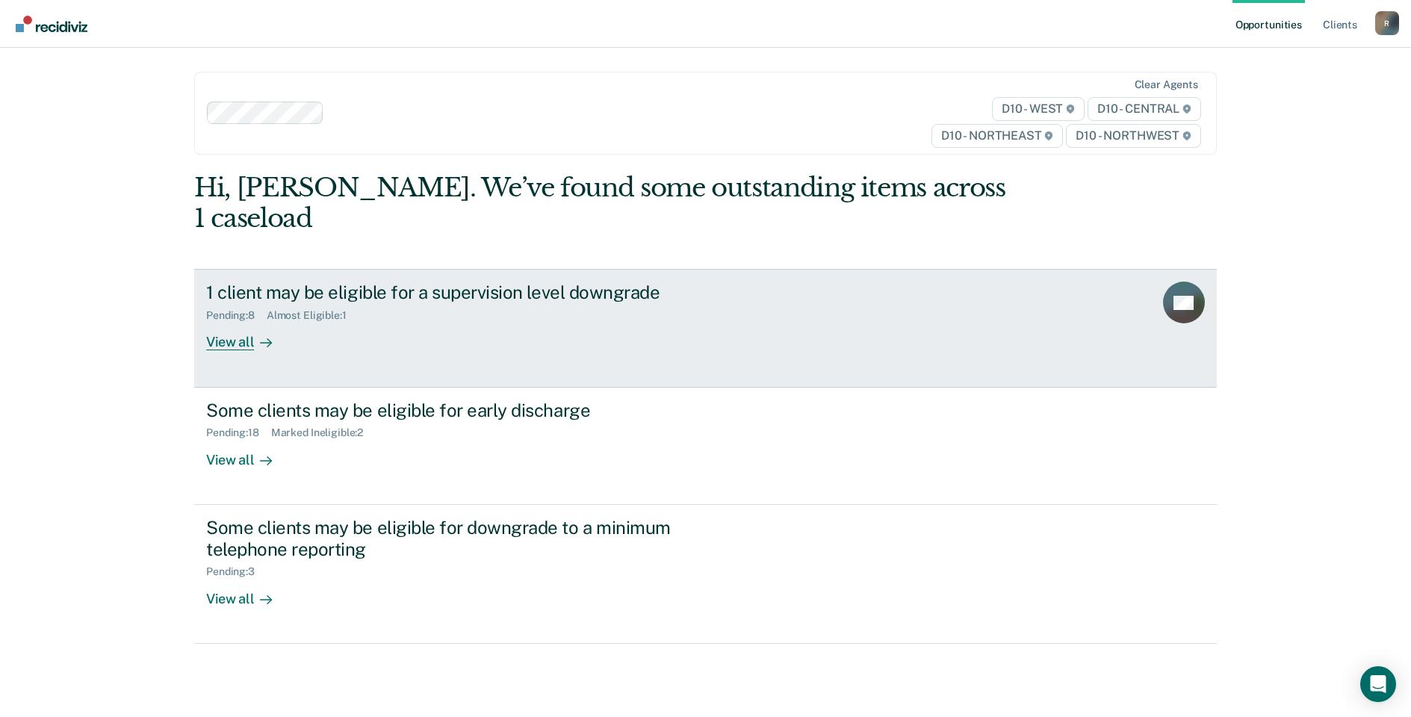
click at [321, 309] on div "Almost Eligible : 1" at bounding box center [313, 315] width 92 height 13
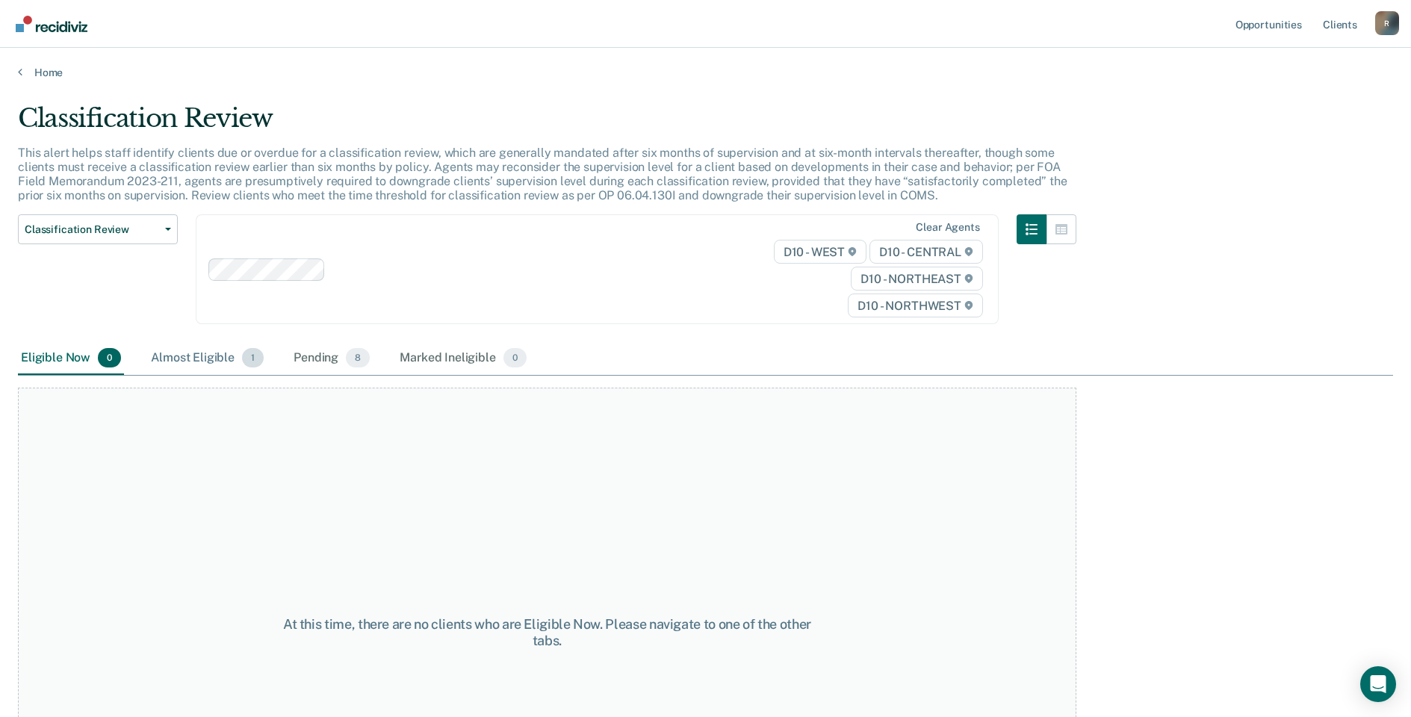
click at [222, 365] on div "Almost Eligible 1" at bounding box center [207, 358] width 119 height 33
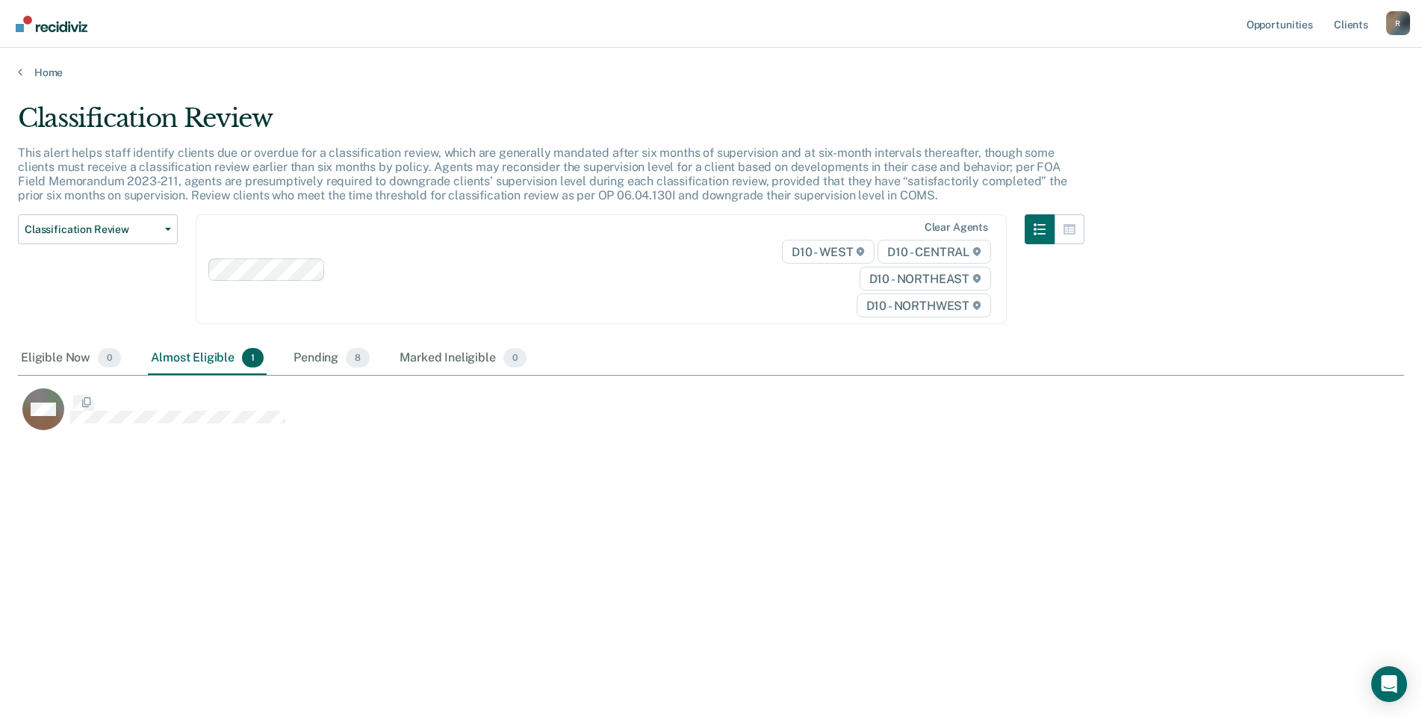
scroll to position [491, 1375]
